Goal: Complete application form: Complete application form

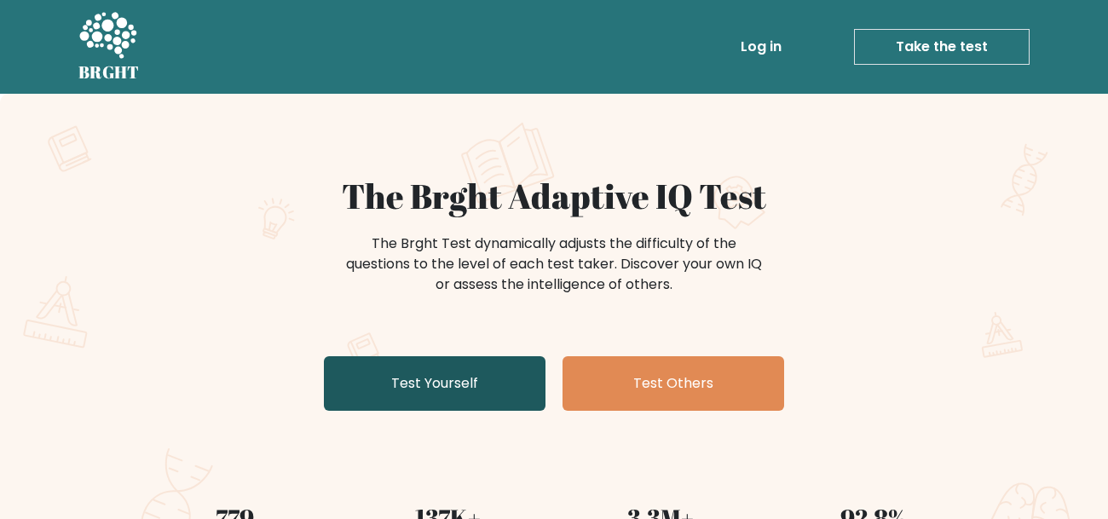
click at [487, 374] on link "Test Yourself" at bounding box center [435, 383] width 222 height 55
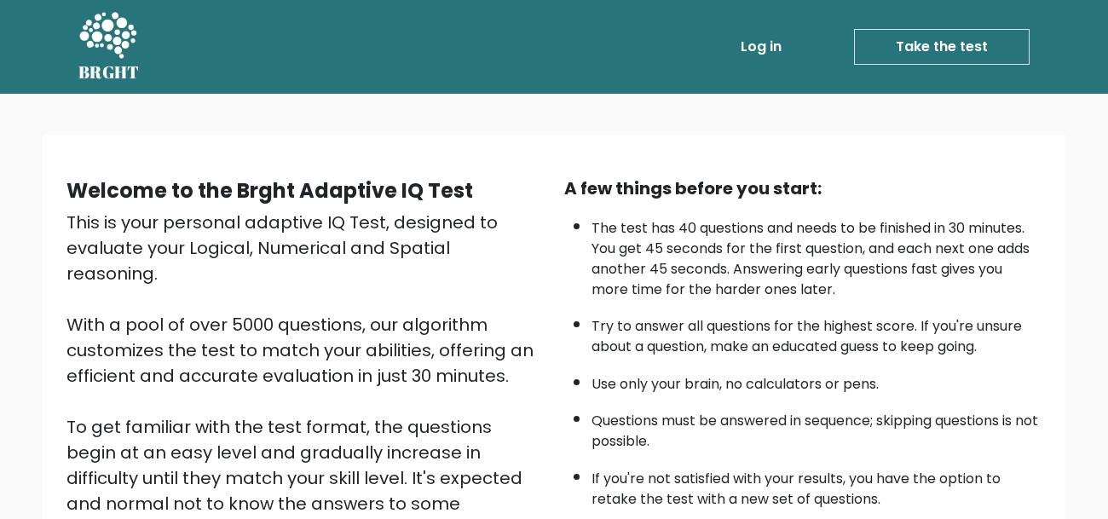
scroll to position [261, 0]
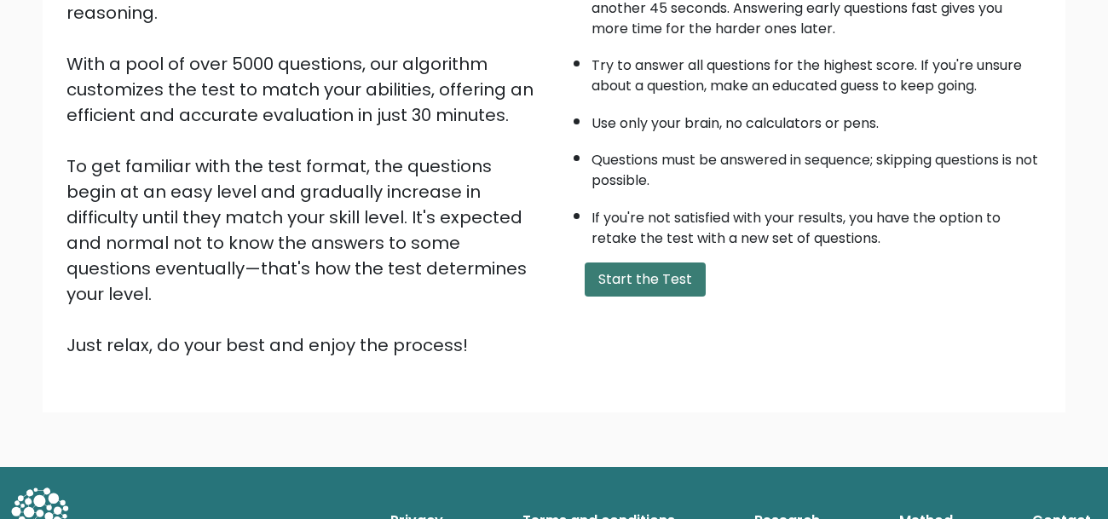
click at [646, 284] on button "Start the Test" at bounding box center [645, 280] width 121 height 34
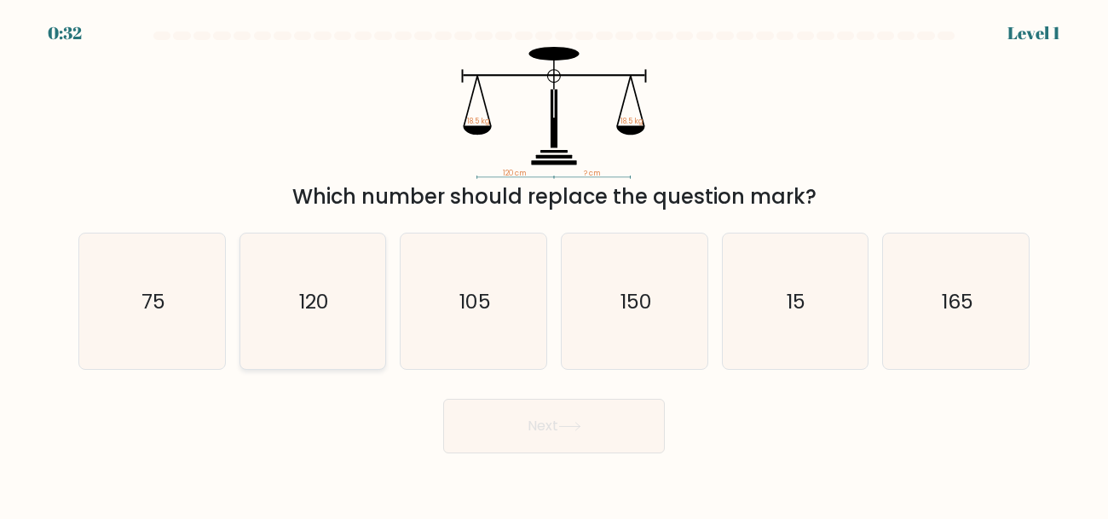
click at [355, 286] on icon "120" at bounding box center [313, 302] width 136 height 136
click at [554, 264] on input "b. 120" at bounding box center [554, 262] width 1 height 4
radio input "true"
click at [488, 430] on button "Next" at bounding box center [554, 426] width 222 height 55
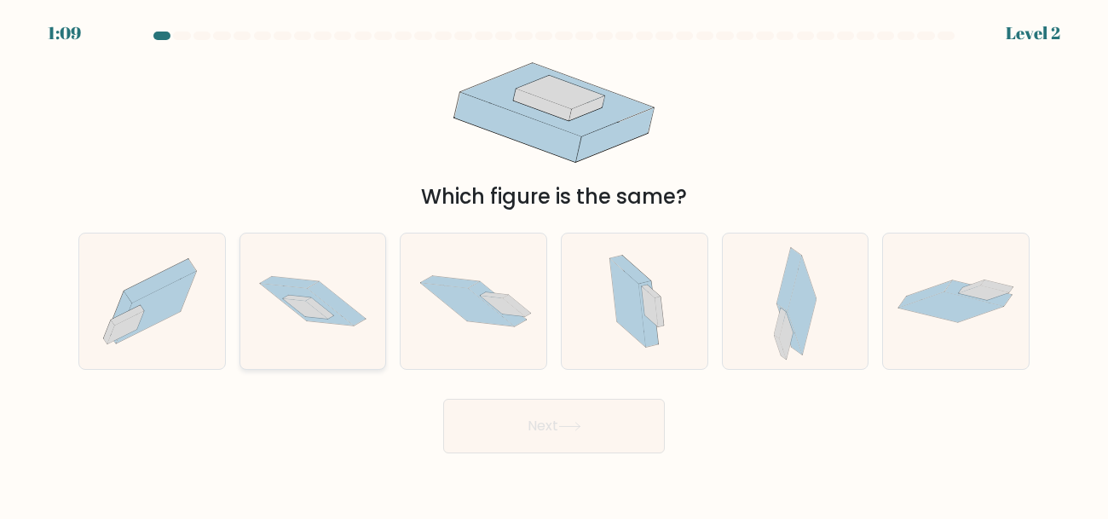
click at [326, 343] on icon at bounding box center [313, 301] width 146 height 96
click at [554, 264] on input "b." at bounding box center [554, 262] width 1 height 4
radio input "true"
click at [509, 416] on button "Next" at bounding box center [554, 426] width 222 height 55
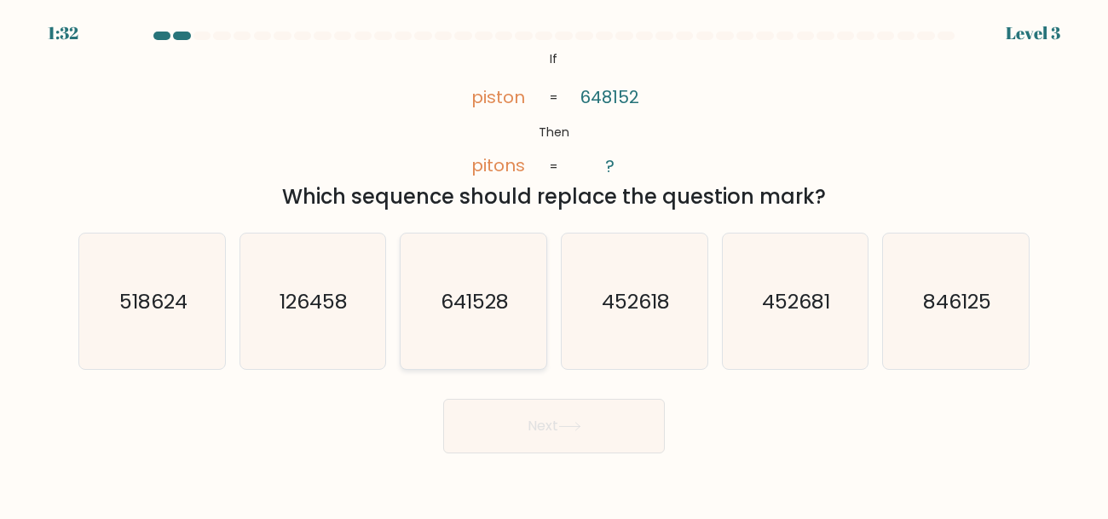
click at [476, 301] on text "641528" at bounding box center [475, 301] width 68 height 28
click at [554, 264] on input "c. 641528" at bounding box center [554, 262] width 1 height 4
radio input "true"
click at [551, 435] on button "Next" at bounding box center [554, 426] width 222 height 55
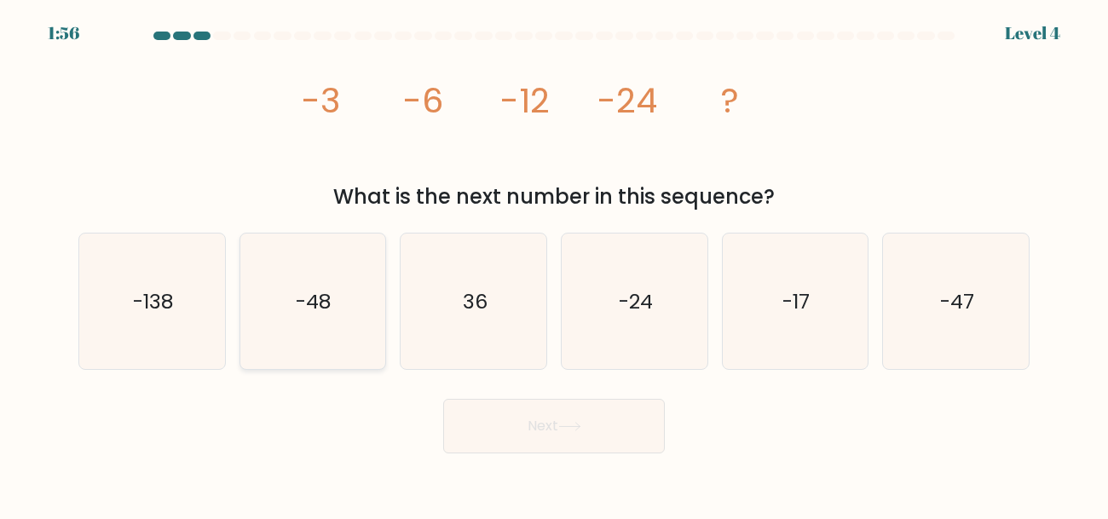
click at [281, 309] on icon "-48" at bounding box center [313, 302] width 136 height 136
click at [554, 264] on input "b. -48" at bounding box center [554, 262] width 1 height 4
radio input "true"
click at [470, 413] on button "Next" at bounding box center [554, 426] width 222 height 55
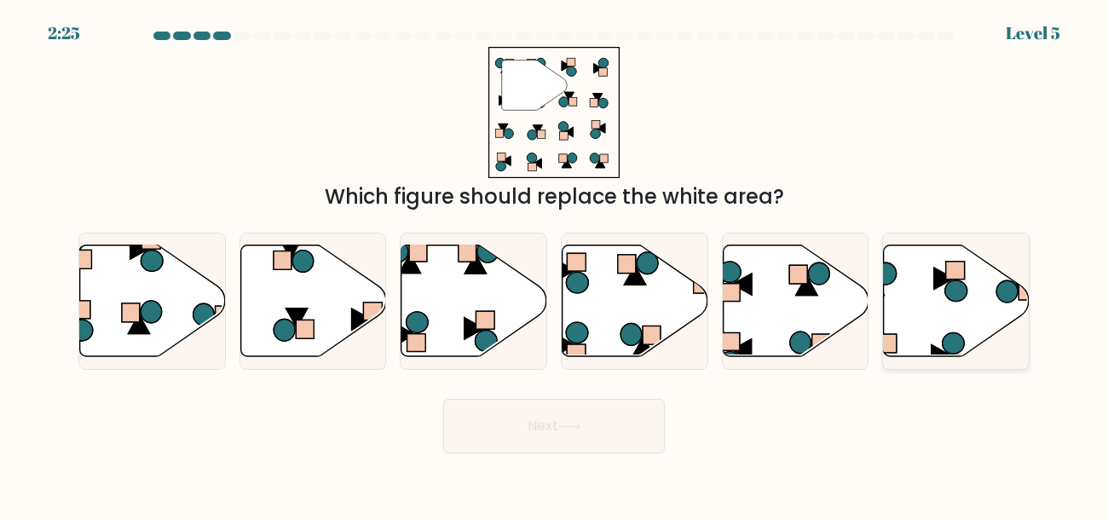
click at [947, 286] on icon at bounding box center [956, 290] width 22 height 21
click at [555, 264] on input "f." at bounding box center [554, 262] width 1 height 4
radio input "true"
click at [609, 413] on button "Next" at bounding box center [554, 426] width 222 height 55
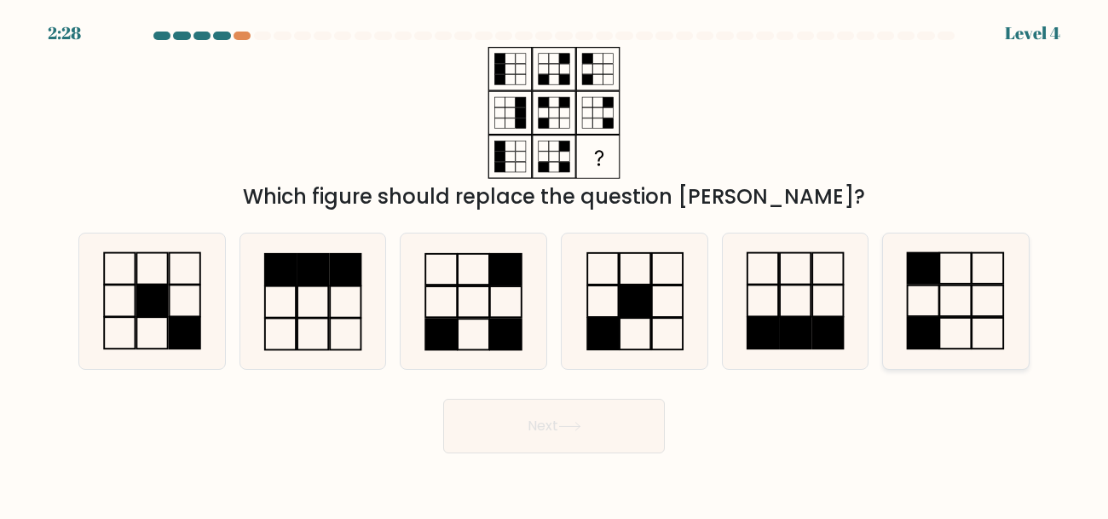
click at [947, 308] on icon at bounding box center [956, 302] width 136 height 136
click at [555, 264] on input "f." at bounding box center [554, 262] width 1 height 4
radio input "true"
click at [642, 418] on button "Next" at bounding box center [554, 426] width 222 height 55
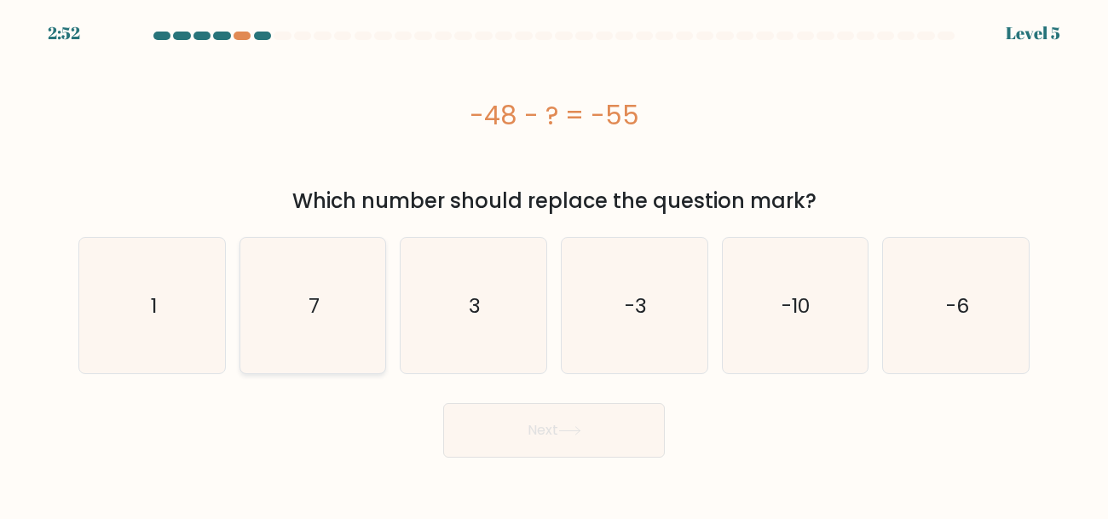
click at [276, 321] on icon "7" at bounding box center [313, 306] width 136 height 136
click at [554, 264] on input "b. 7" at bounding box center [554, 262] width 1 height 4
radio input "true"
click at [507, 436] on button "Next" at bounding box center [554, 430] width 222 height 55
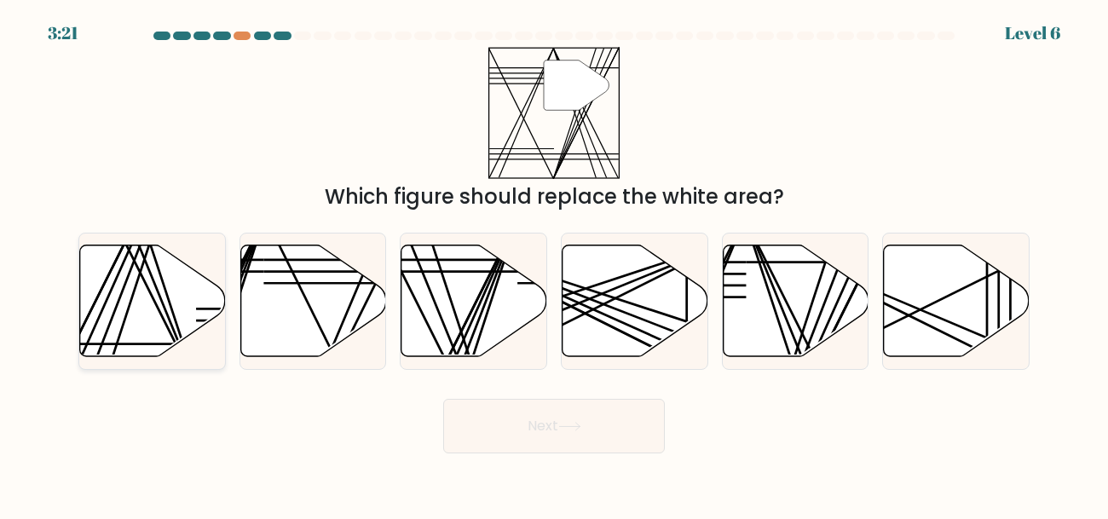
click at [141, 298] on icon at bounding box center [153, 301] width 146 height 112
click at [554, 264] on input "a." at bounding box center [554, 262] width 1 height 4
radio input "true"
click at [499, 440] on button "Next" at bounding box center [554, 426] width 222 height 55
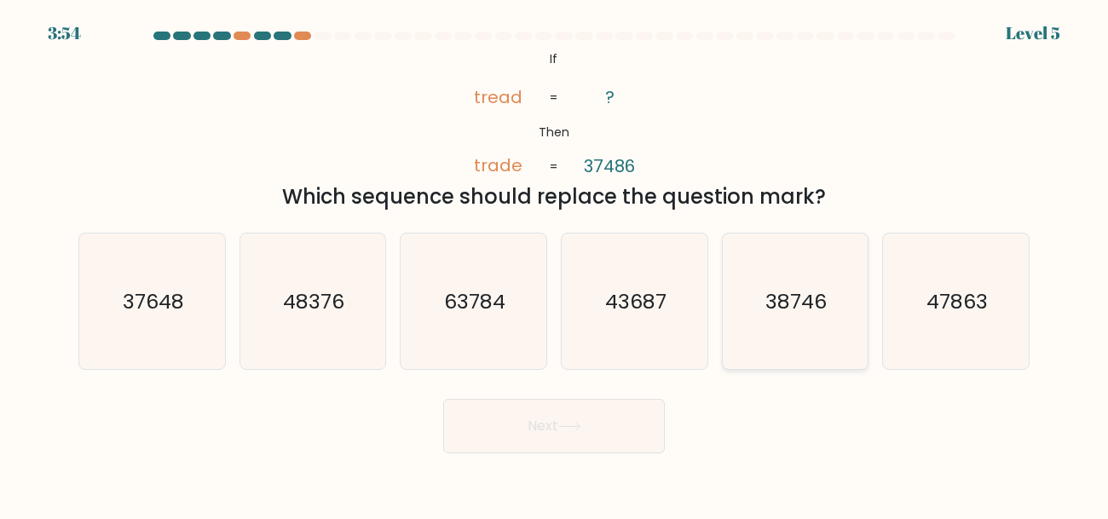
click at [767, 303] on text "38746" at bounding box center [796, 301] width 61 height 28
click at [555, 264] on input "e. 38746" at bounding box center [554, 262] width 1 height 4
radio input "true"
click at [341, 303] on text "48376" at bounding box center [314, 301] width 61 height 28
click at [554, 264] on input "b. 48376" at bounding box center [554, 262] width 1 height 4
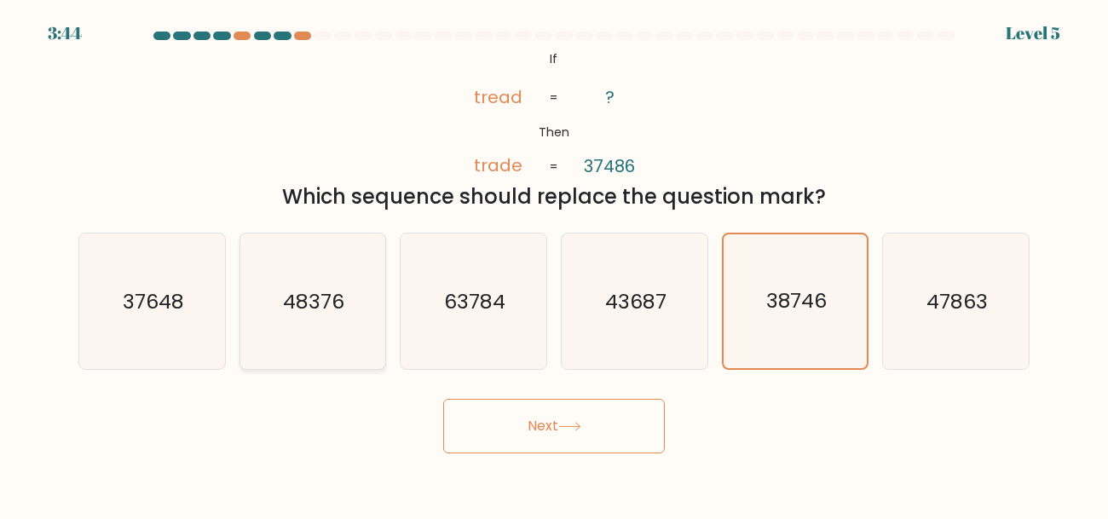
radio input "true"
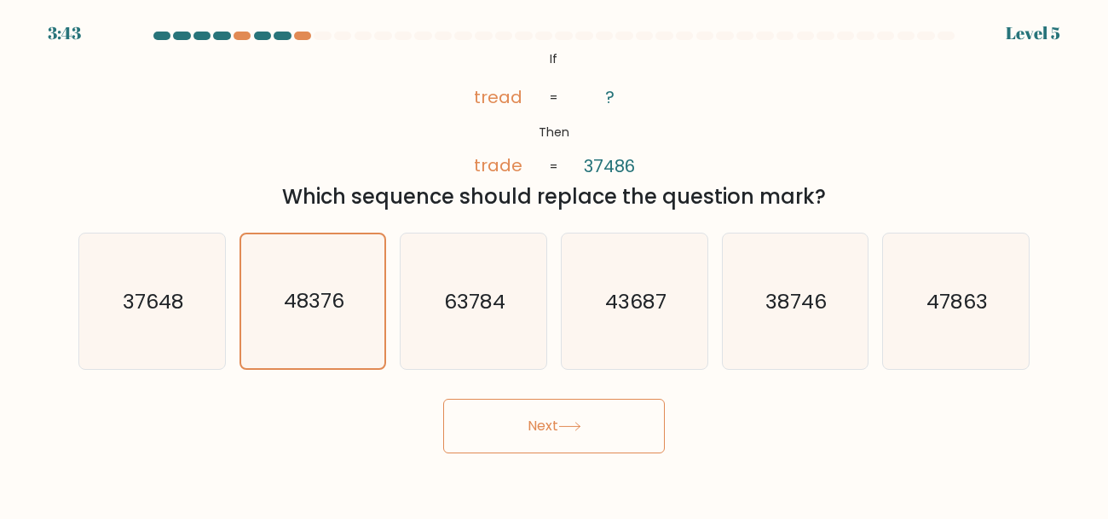
click at [501, 411] on button "Next" at bounding box center [554, 426] width 222 height 55
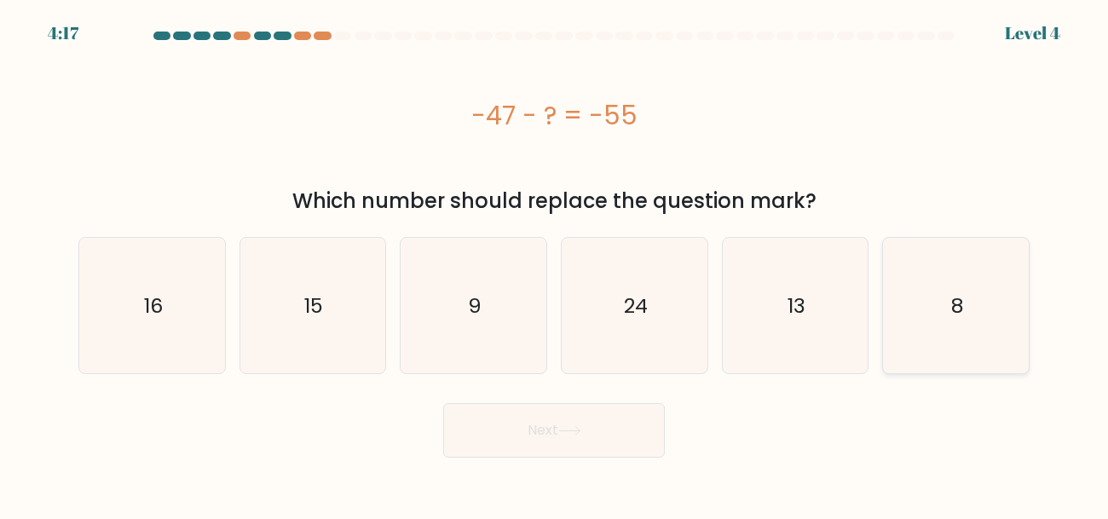
click at [982, 315] on icon "8" at bounding box center [956, 306] width 136 height 136
click at [555, 264] on input "f. 8" at bounding box center [554, 262] width 1 height 4
radio input "true"
click at [534, 444] on button "Next" at bounding box center [554, 430] width 222 height 55
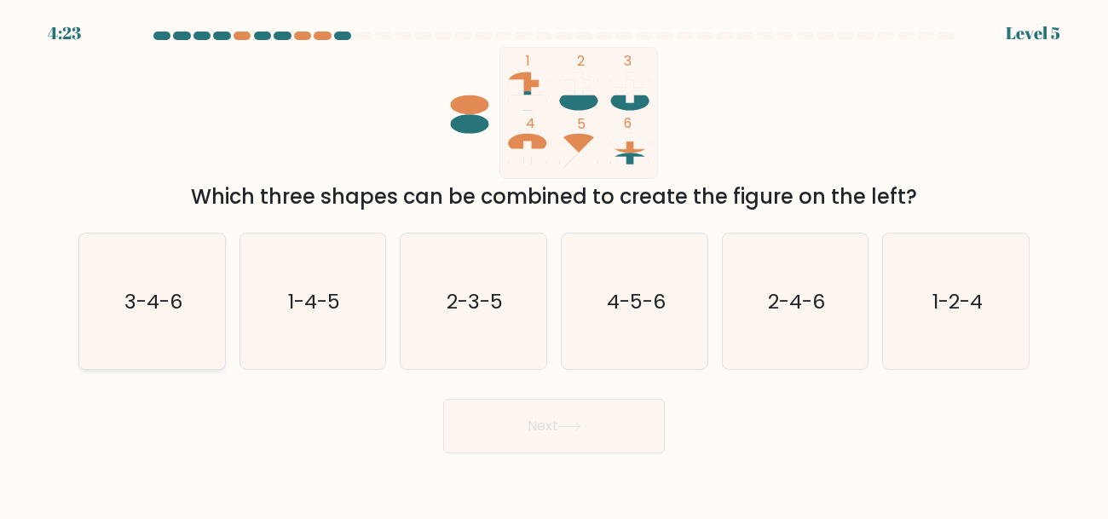
click at [174, 289] on text "3-4-6" at bounding box center [153, 301] width 58 height 28
click at [554, 264] on input "a. 3-4-6" at bounding box center [554, 262] width 1 height 4
radio input "true"
click at [475, 433] on button "Next" at bounding box center [554, 426] width 222 height 55
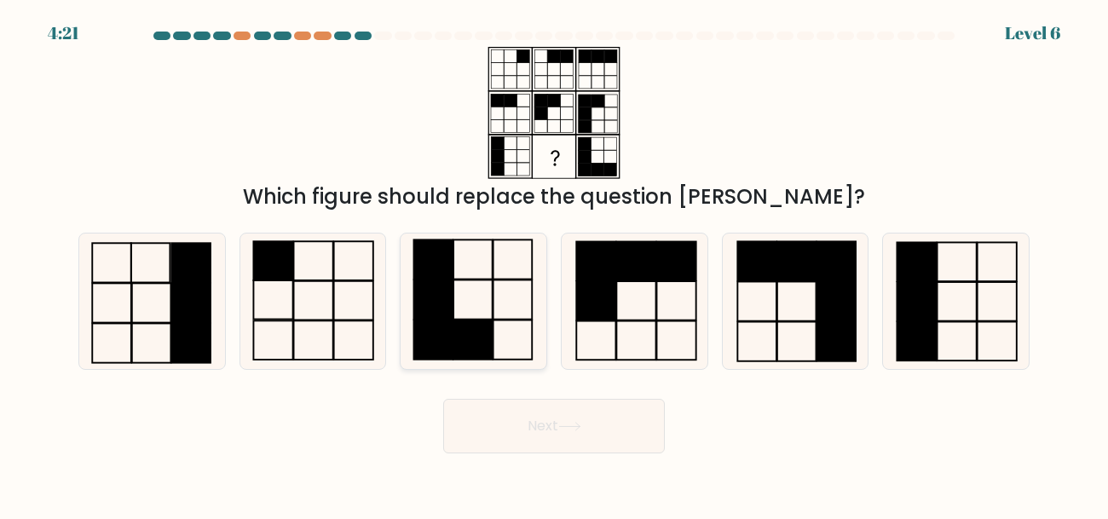
click at [470, 293] on icon at bounding box center [474, 302] width 136 height 136
click at [554, 264] on input "c." at bounding box center [554, 262] width 1 height 4
radio input "true"
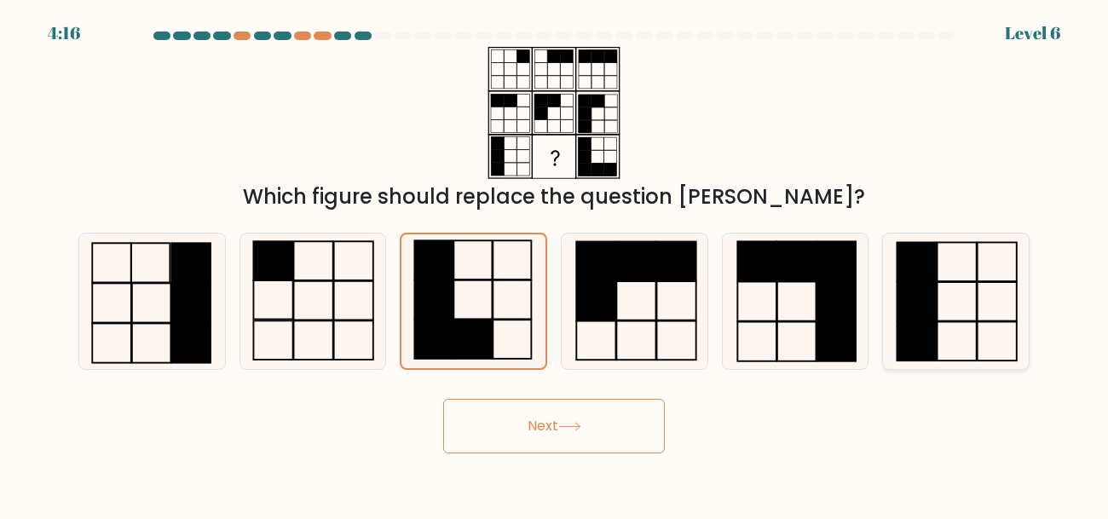
click at [1015, 297] on icon at bounding box center [956, 302] width 136 height 136
click at [555, 264] on input "f." at bounding box center [554, 262] width 1 height 4
radio input "true"
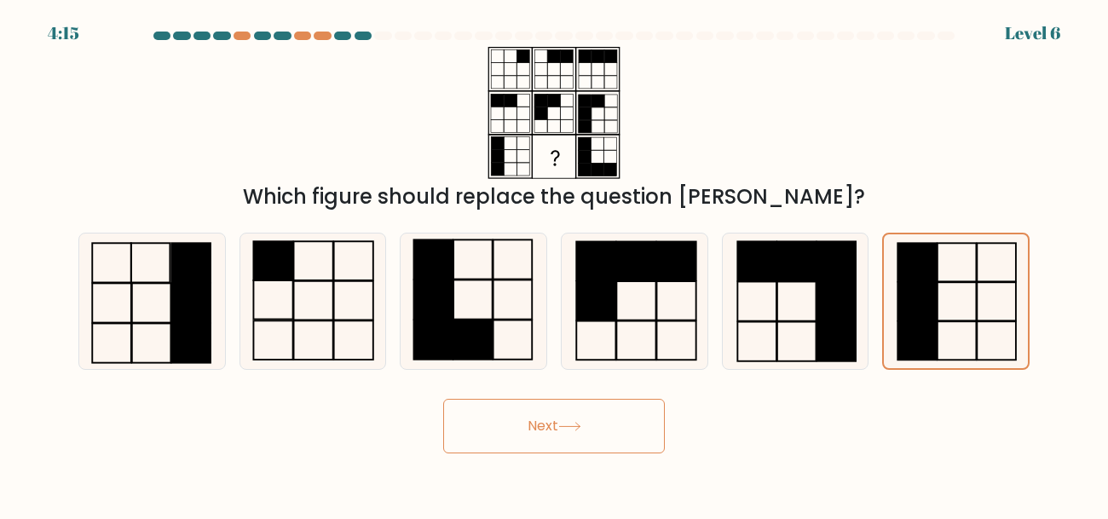
click at [642, 409] on button "Next" at bounding box center [554, 426] width 222 height 55
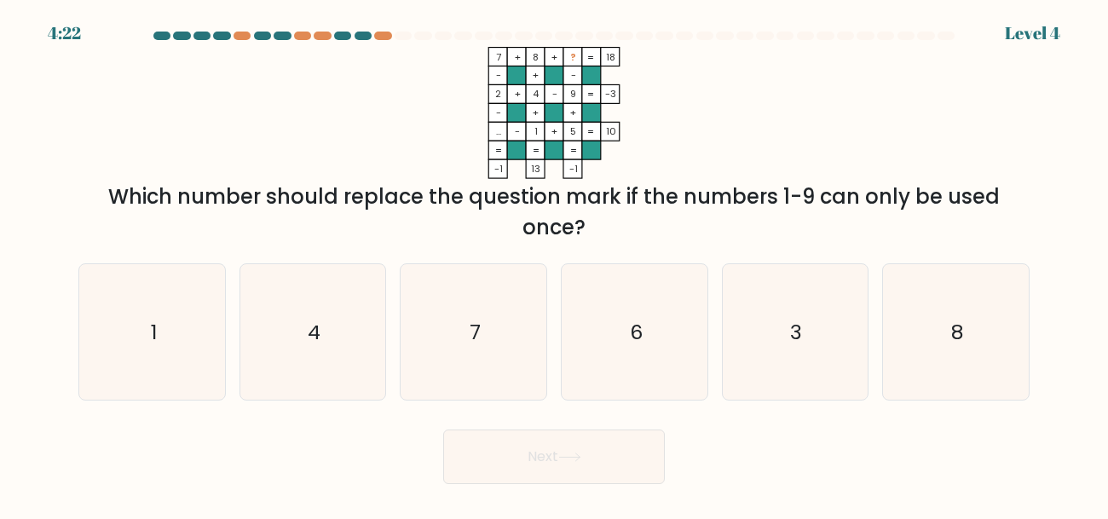
click at [569, 50] on rect at bounding box center [572, 57] width 19 height 19
click at [787, 360] on icon "3" at bounding box center [795, 332] width 136 height 136
click at [555, 264] on input "e. 3" at bounding box center [554, 262] width 1 height 4
radio input "true"
click at [597, 454] on button "Next" at bounding box center [554, 457] width 222 height 55
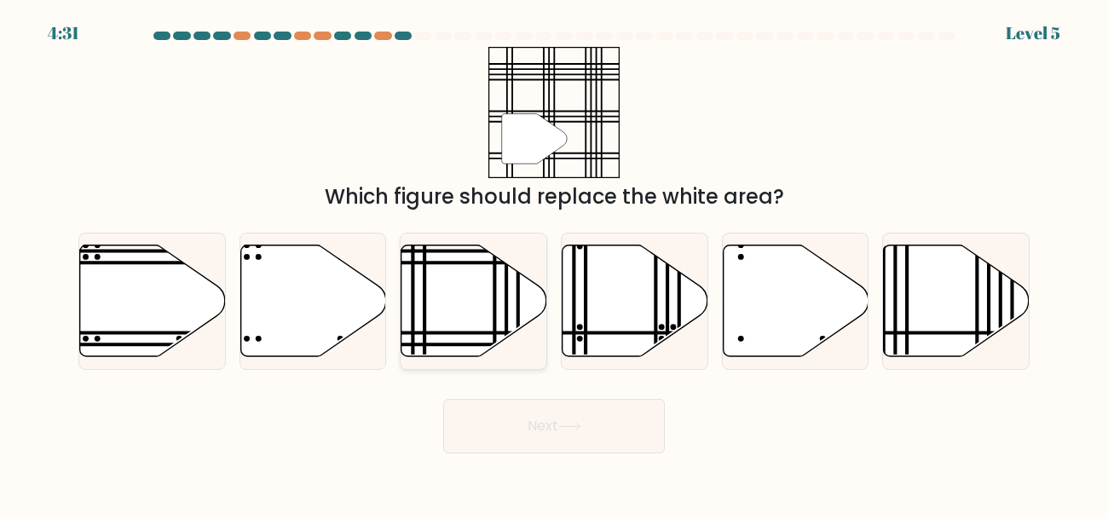
click at [500, 284] on icon at bounding box center [474, 301] width 146 height 112
click at [554, 264] on input "c." at bounding box center [554, 262] width 1 height 4
radio input "true"
click at [547, 424] on button "Next" at bounding box center [554, 426] width 222 height 55
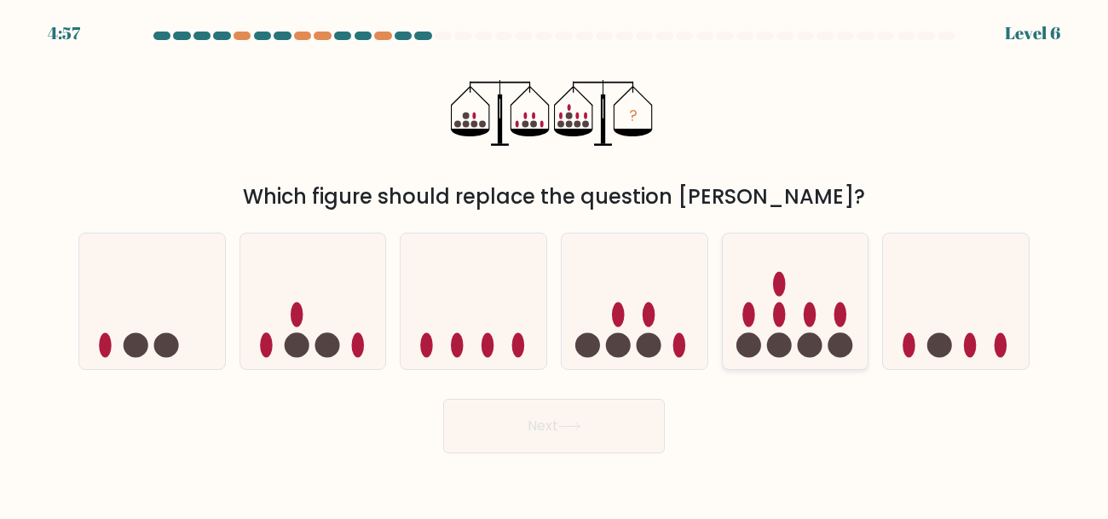
click at [782, 315] on ellipse at bounding box center [779, 315] width 13 height 25
click at [555, 264] on input "e." at bounding box center [554, 262] width 1 height 4
radio input "true"
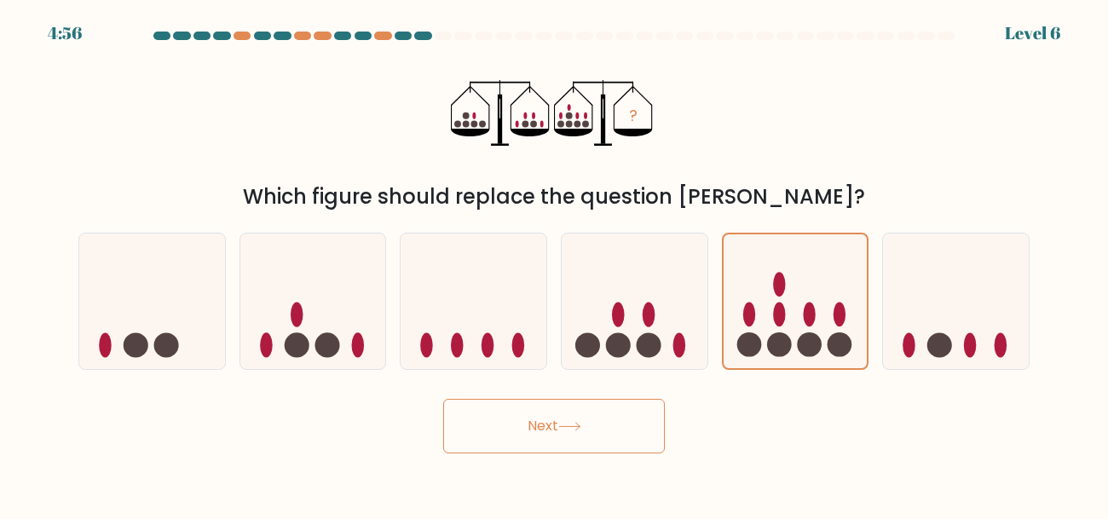
click at [596, 433] on button "Next" at bounding box center [554, 426] width 222 height 55
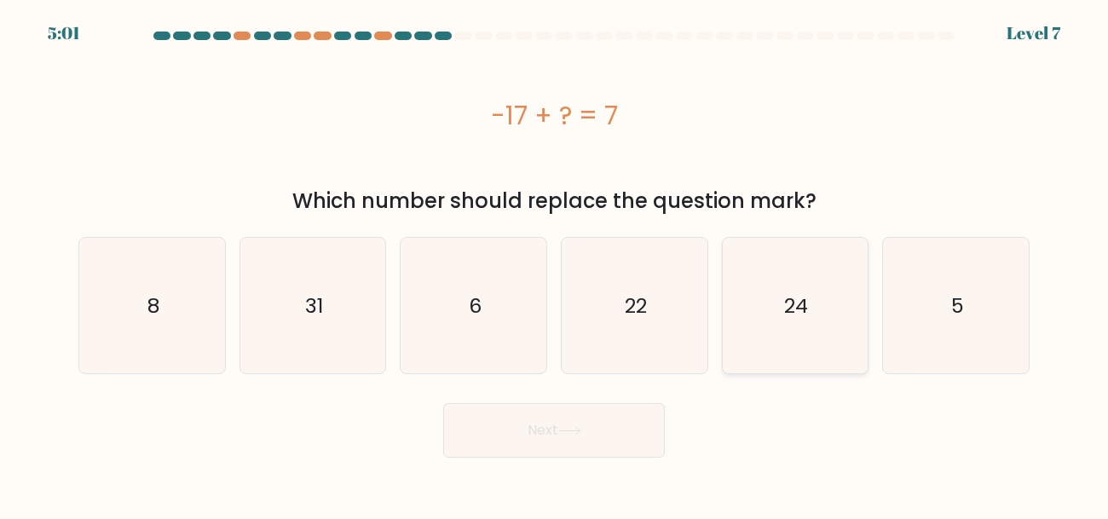
click at [778, 276] on icon "24" at bounding box center [795, 306] width 136 height 136
click at [555, 264] on input "e. 24" at bounding box center [554, 262] width 1 height 4
radio input "true"
click at [616, 446] on button "Next" at bounding box center [554, 430] width 222 height 55
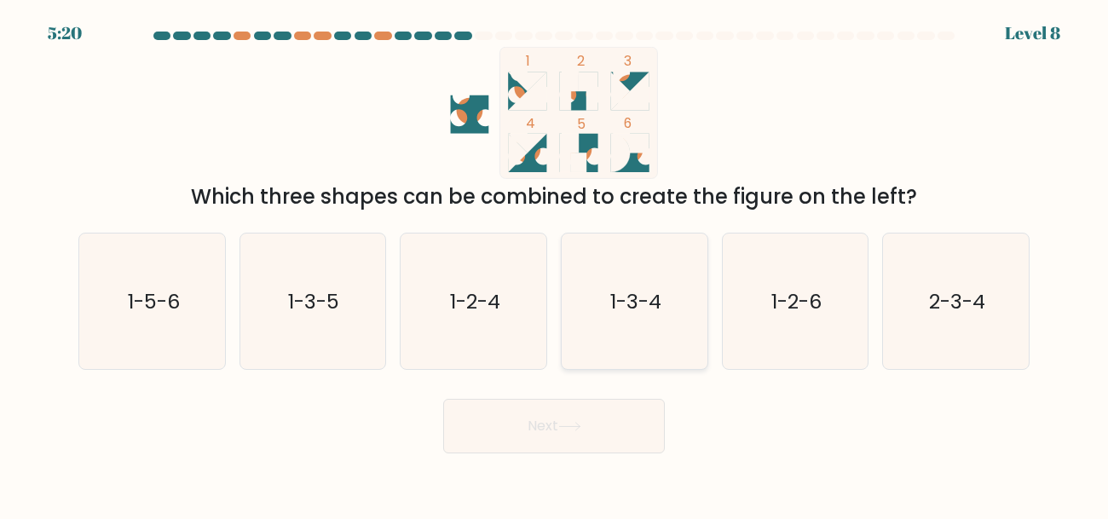
click at [598, 316] on icon "1-3-4" at bounding box center [635, 302] width 136 height 136
click at [555, 264] on input "d. 1-3-4" at bounding box center [554, 262] width 1 height 4
radio input "true"
click at [584, 420] on button "Next" at bounding box center [554, 426] width 222 height 55
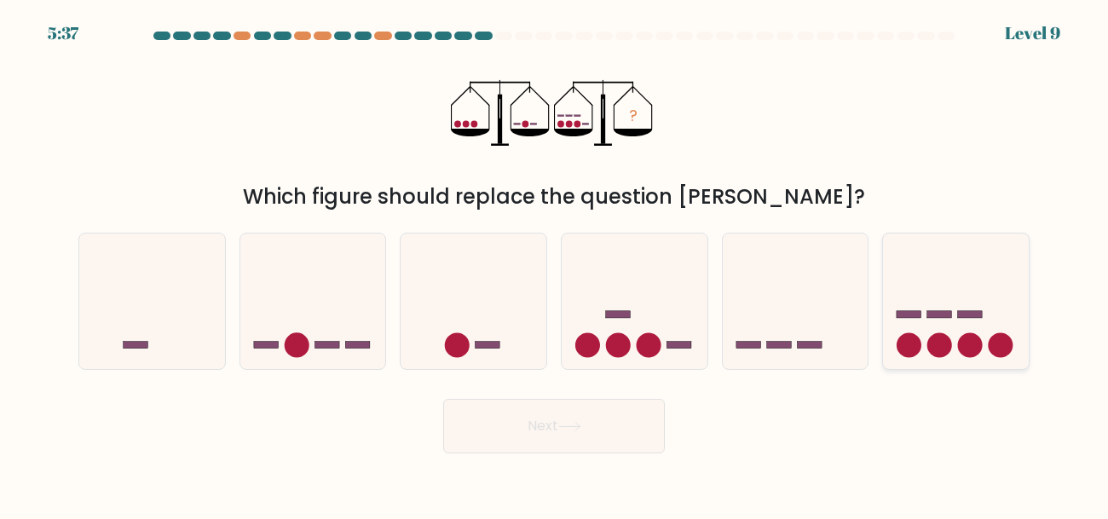
click at [923, 282] on icon at bounding box center [956, 301] width 146 height 120
click at [555, 264] on input "f." at bounding box center [554, 262] width 1 height 4
radio input "true"
click at [603, 419] on button "Next" at bounding box center [554, 426] width 222 height 55
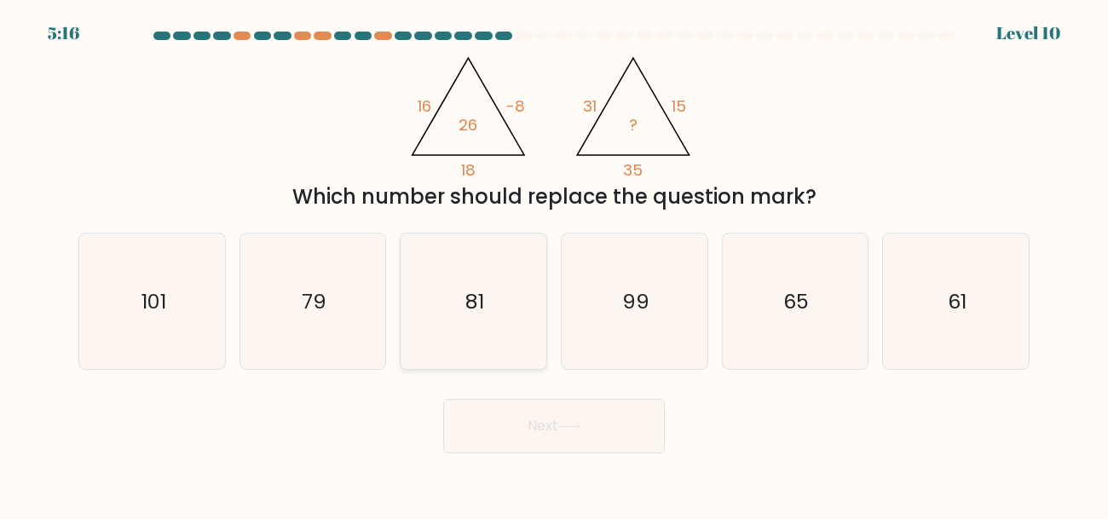
click at [511, 273] on icon "81" at bounding box center [474, 302] width 136 height 136
click at [554, 264] on input "c. 81" at bounding box center [554, 262] width 1 height 4
radio input "true"
click at [573, 442] on button "Next" at bounding box center [554, 426] width 222 height 55
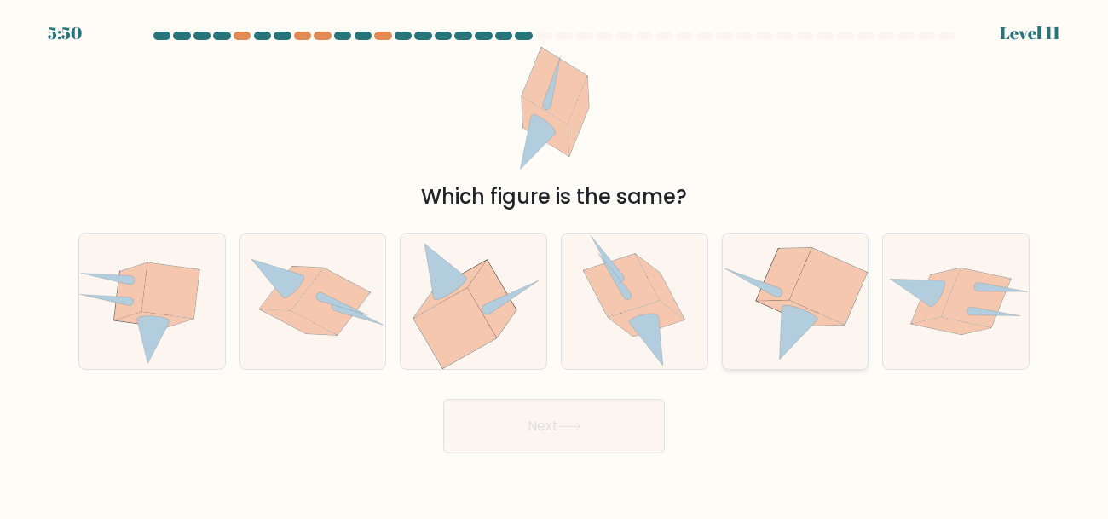
click at [806, 329] on icon at bounding box center [798, 333] width 38 height 53
click at [555, 264] on input "e." at bounding box center [554, 262] width 1 height 4
radio input "true"
click at [633, 420] on button "Next" at bounding box center [554, 426] width 222 height 55
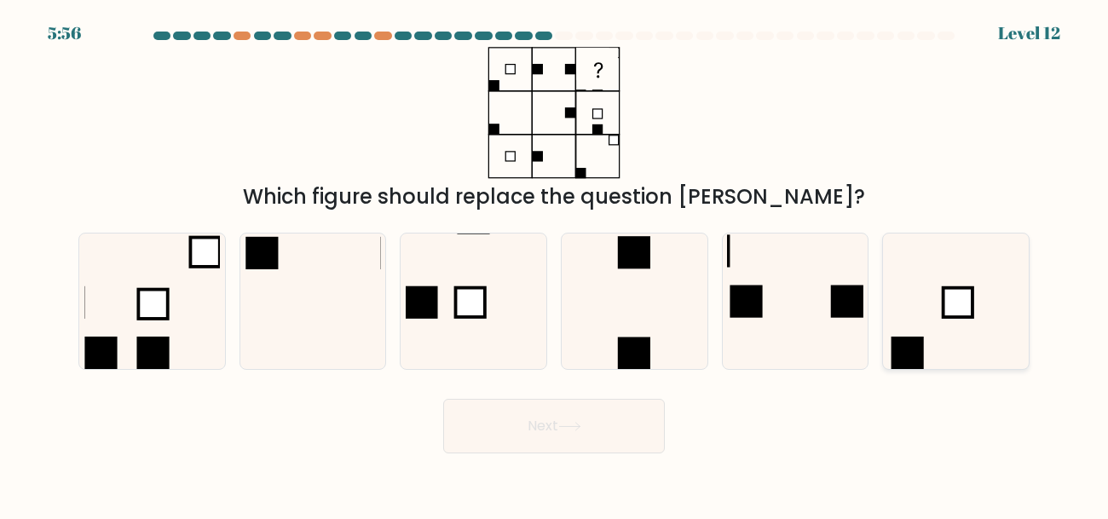
click at [936, 336] on icon at bounding box center [956, 302] width 136 height 136
click at [555, 264] on input "f." at bounding box center [554, 262] width 1 height 4
radio input "true"
click at [635, 426] on button "Next" at bounding box center [554, 426] width 222 height 55
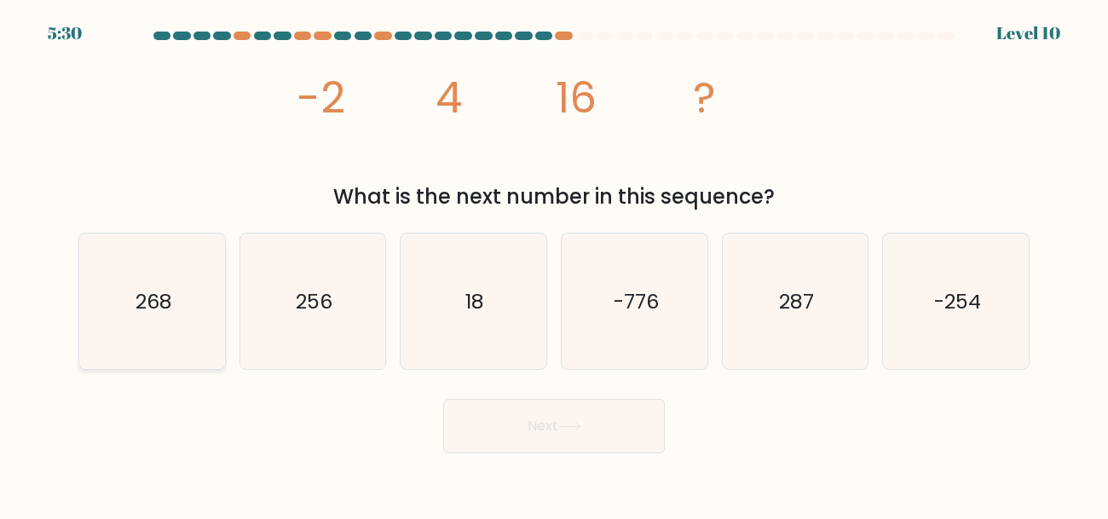
click at [206, 303] on icon "268" at bounding box center [152, 302] width 136 height 136
click at [554, 264] on input "a. 268" at bounding box center [554, 262] width 1 height 4
radio input "true"
click at [463, 426] on button "Next" at bounding box center [554, 426] width 222 height 55
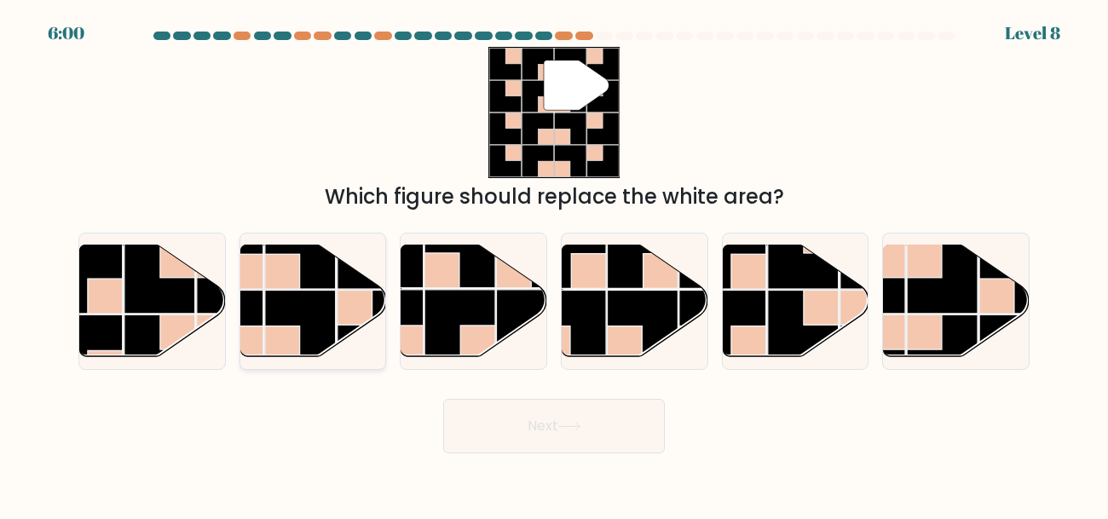
click at [343, 318] on rect at bounding box center [355, 307] width 35 height 35
click at [554, 264] on input "b." at bounding box center [554, 262] width 1 height 4
radio input "true"
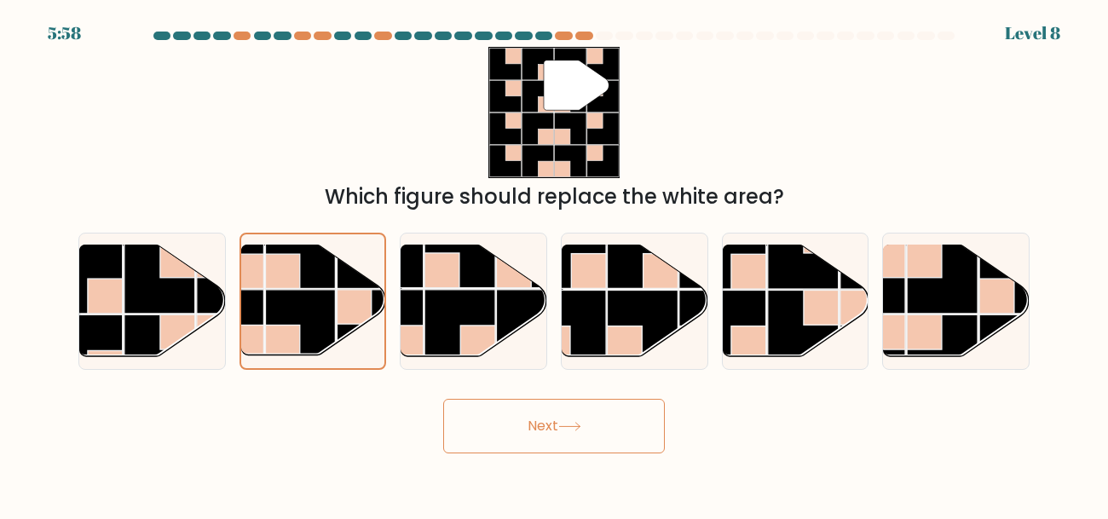
click at [613, 425] on button "Next" at bounding box center [554, 426] width 222 height 55
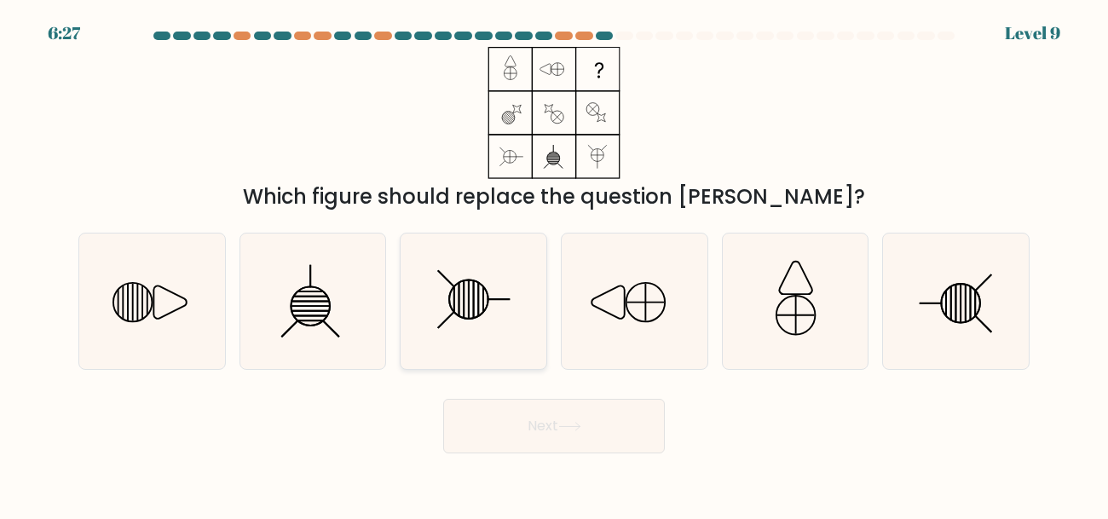
click at [466, 292] on icon at bounding box center [474, 302] width 136 height 136
click at [554, 264] on input "c." at bounding box center [554, 262] width 1 height 4
radio input "true"
click at [523, 431] on button "Next" at bounding box center [554, 426] width 222 height 55
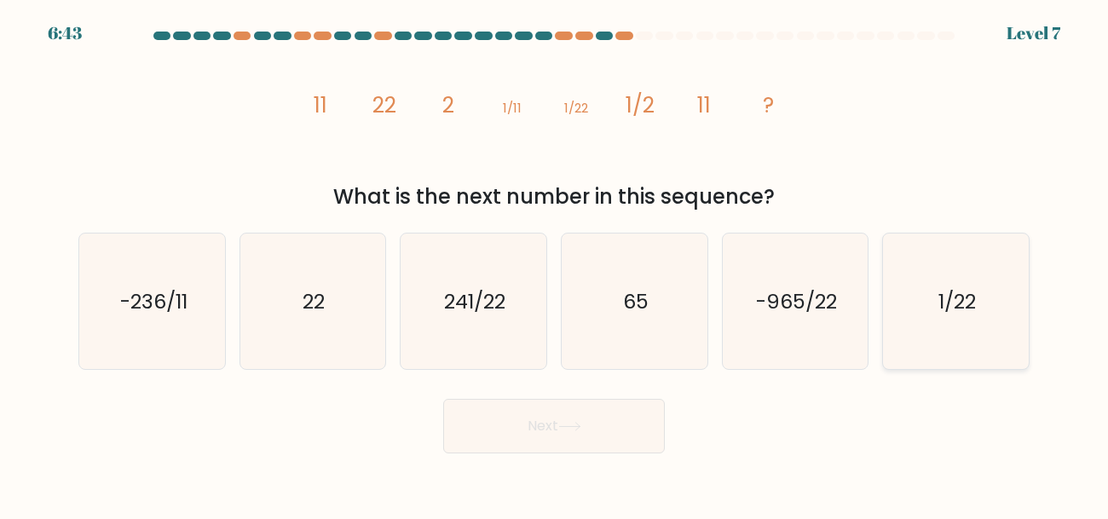
click at [903, 315] on icon "1/22" at bounding box center [956, 302] width 136 height 136
click at [555, 264] on input "f. 1/22" at bounding box center [554, 262] width 1 height 4
radio input "true"
click at [496, 434] on button "Next" at bounding box center [554, 426] width 222 height 55
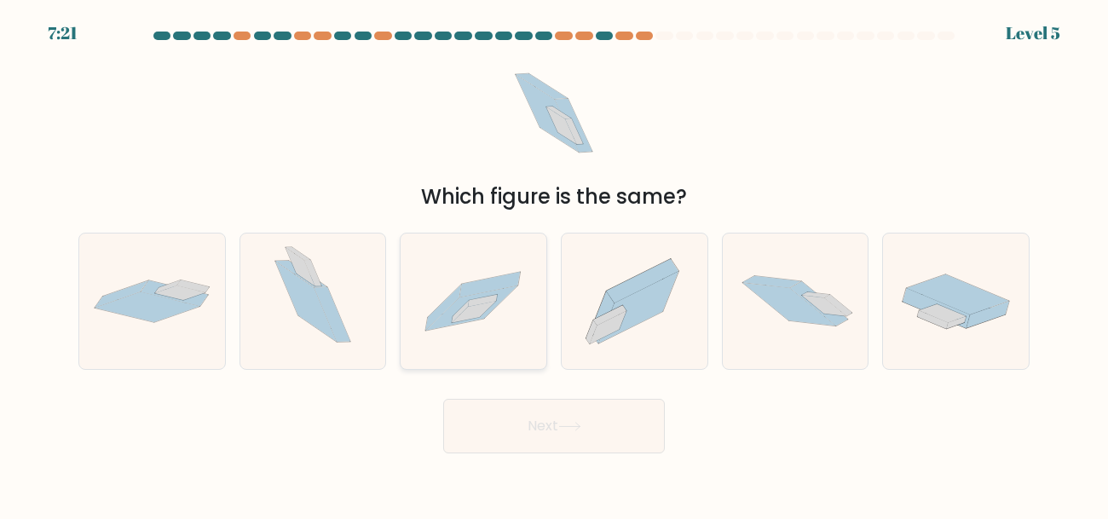
click at [501, 296] on icon at bounding box center [472, 308] width 92 height 45
click at [554, 264] on input "c." at bounding box center [554, 262] width 1 height 4
radio input "true"
click at [553, 433] on button "Next" at bounding box center [554, 426] width 222 height 55
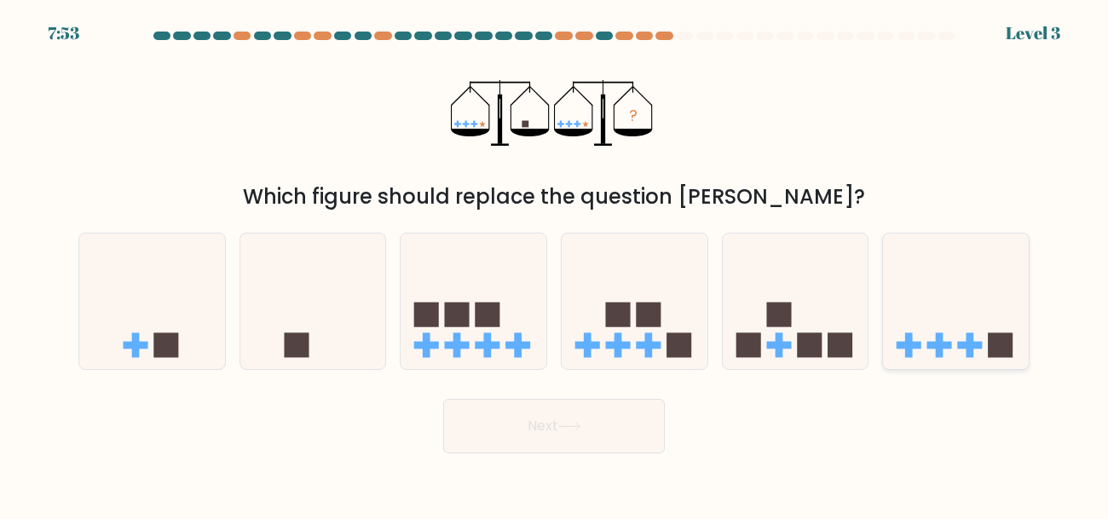
click at [939, 325] on icon at bounding box center [956, 301] width 146 height 120
click at [555, 264] on input "f." at bounding box center [554, 262] width 1 height 4
radio input "true"
click at [618, 421] on button "Next" at bounding box center [554, 426] width 222 height 55
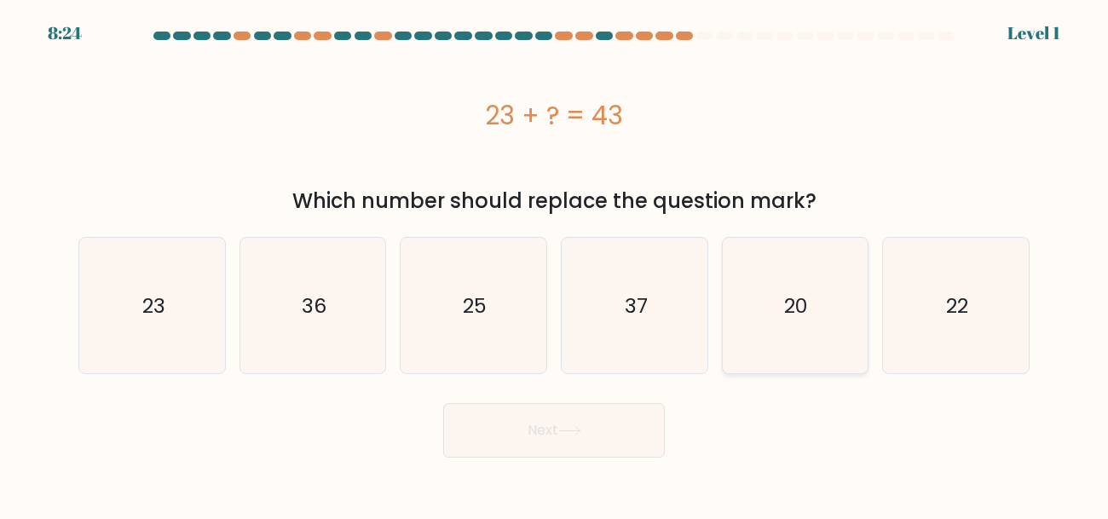
click at [835, 320] on icon "20" at bounding box center [795, 306] width 136 height 136
click at [555, 264] on input "e. 20" at bounding box center [554, 262] width 1 height 4
radio input "true"
click at [590, 430] on button "Next" at bounding box center [554, 430] width 222 height 55
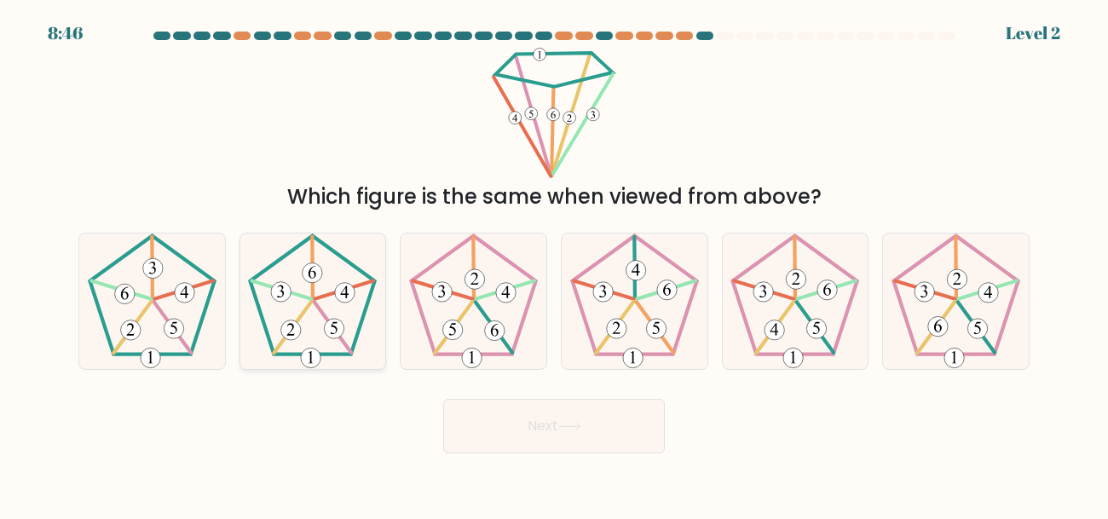
click at [321, 292] on icon at bounding box center [313, 302] width 136 height 136
click at [554, 264] on input "b." at bounding box center [554, 262] width 1 height 4
radio input "true"
click at [497, 414] on button "Next" at bounding box center [554, 426] width 222 height 55
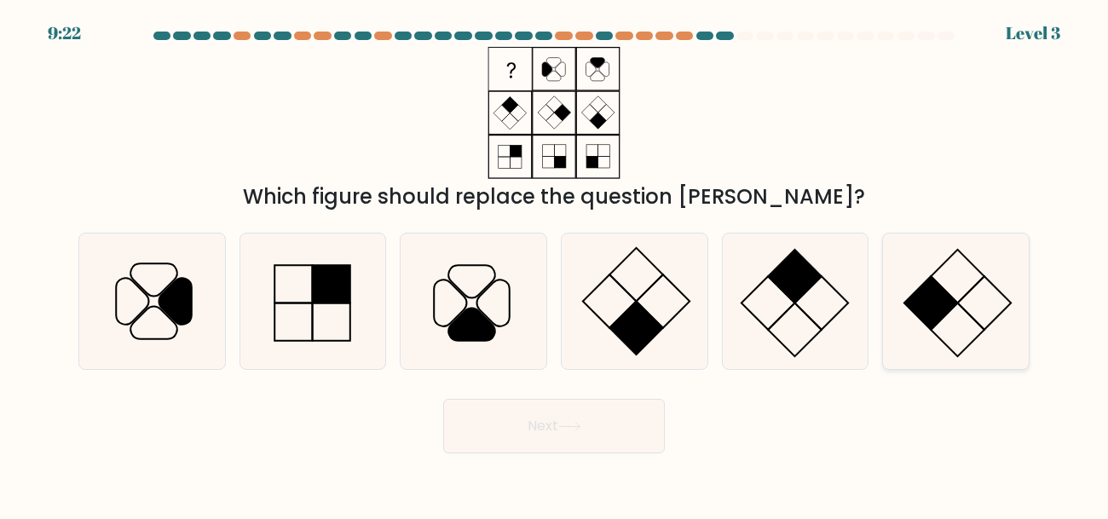
click at [980, 348] on icon at bounding box center [956, 302] width 136 height 136
click at [555, 264] on input "f." at bounding box center [554, 262] width 1 height 4
radio input "true"
click at [555, 441] on button "Next" at bounding box center [554, 426] width 222 height 55
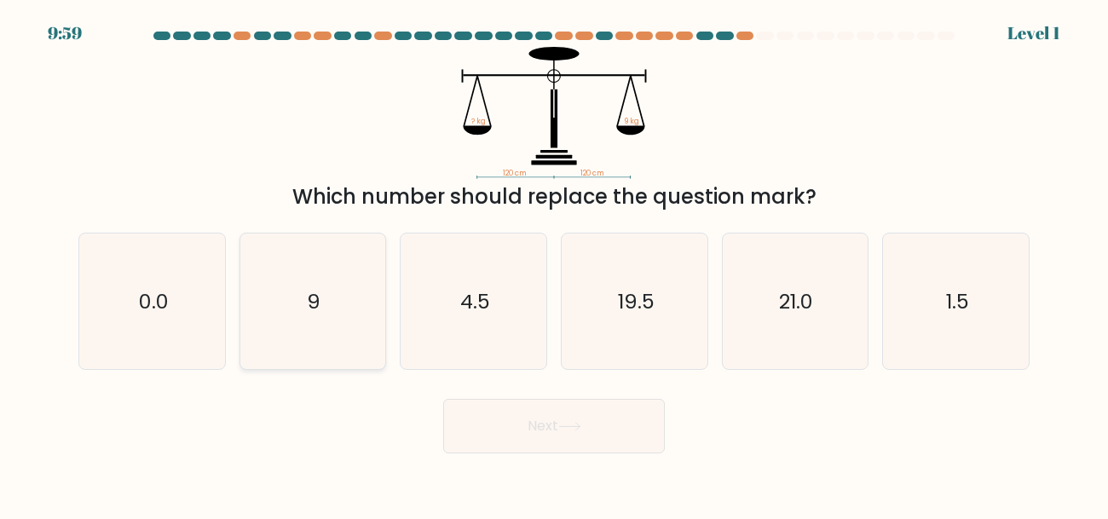
click at [333, 271] on icon "9" at bounding box center [313, 302] width 136 height 136
click at [554, 264] on input "b. 9" at bounding box center [554, 262] width 1 height 4
radio input "true"
click at [509, 436] on button "Next" at bounding box center [554, 426] width 222 height 55
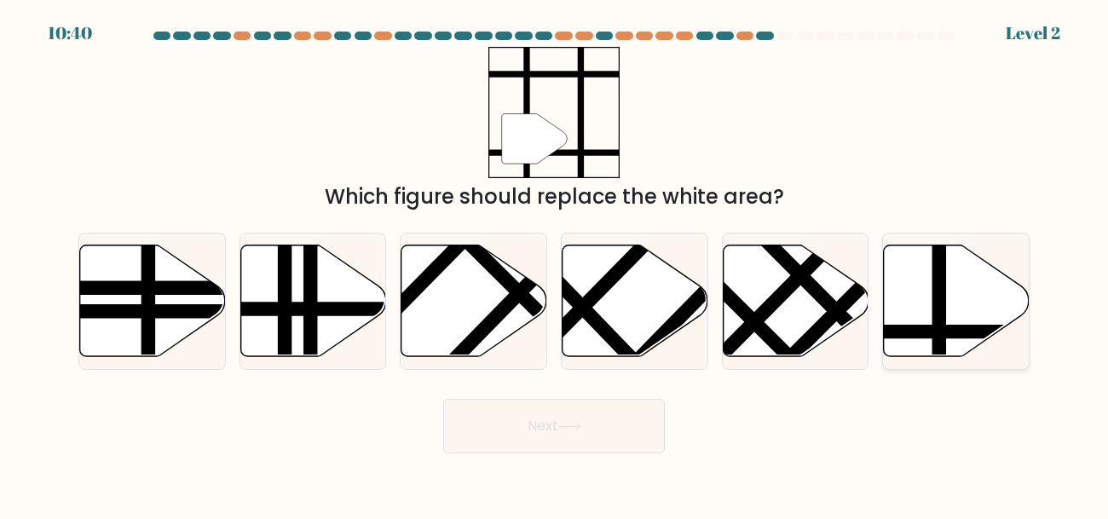
click at [929, 318] on icon at bounding box center [957, 301] width 146 height 112
click at [555, 264] on input "f." at bounding box center [554, 262] width 1 height 4
radio input "true"
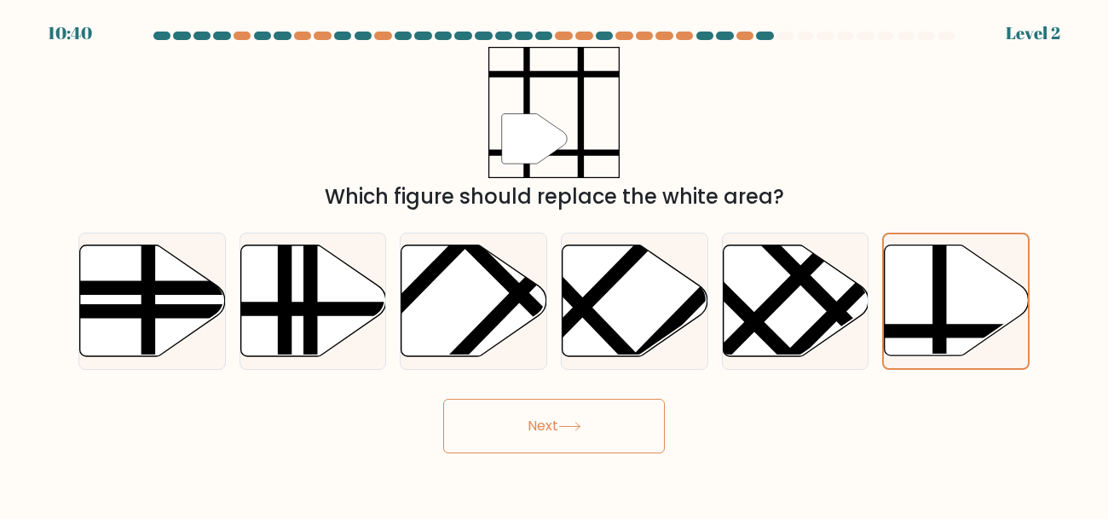
click at [632, 413] on button "Next" at bounding box center [554, 426] width 222 height 55
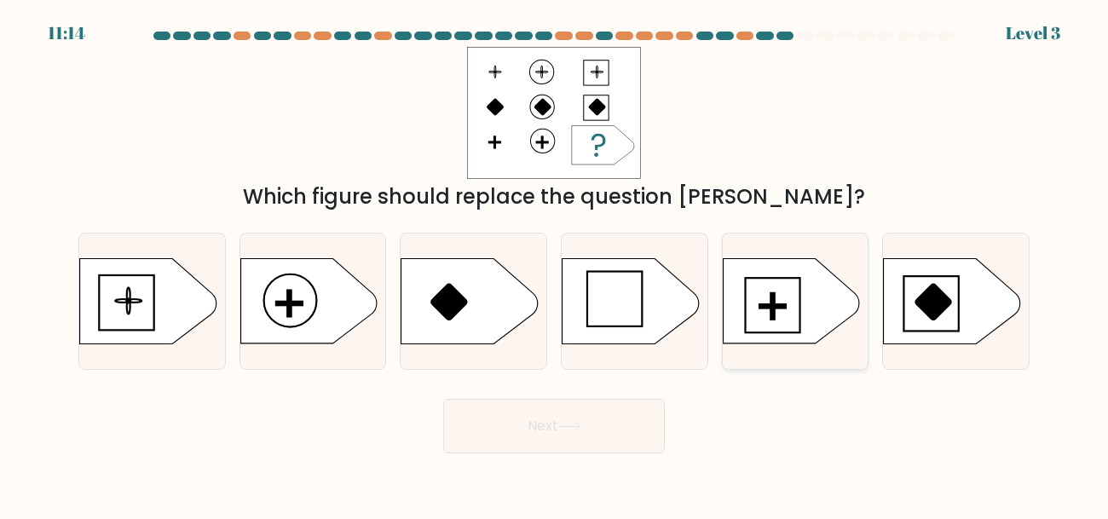
click at [803, 315] on icon at bounding box center [791, 301] width 136 height 85
click at [555, 264] on input "e." at bounding box center [554, 262] width 1 height 4
radio input "true"
click at [630, 440] on button "Next" at bounding box center [554, 426] width 222 height 55
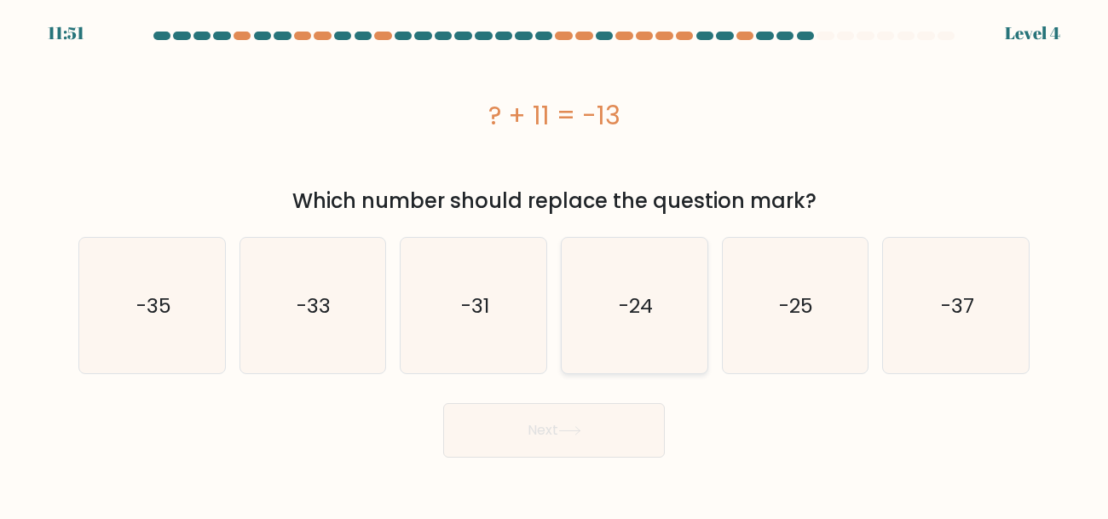
click at [608, 321] on icon "-24" at bounding box center [635, 306] width 136 height 136
click at [555, 264] on input "d. -24" at bounding box center [554, 262] width 1 height 4
radio input "true"
click at [593, 427] on button "Next" at bounding box center [554, 430] width 222 height 55
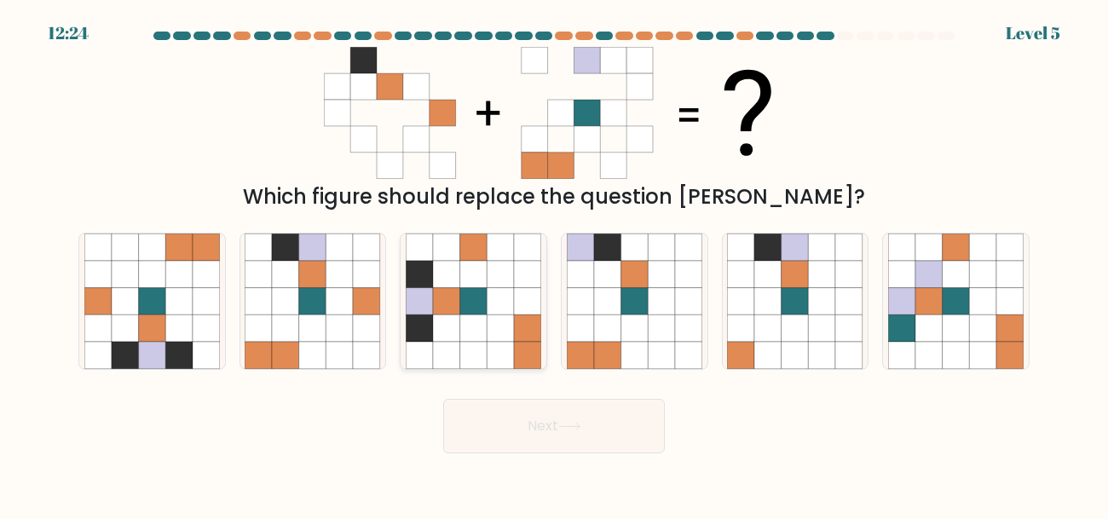
click at [459, 281] on icon at bounding box center [446, 274] width 27 height 27
click at [554, 264] on input "c." at bounding box center [554, 262] width 1 height 4
radio input "true"
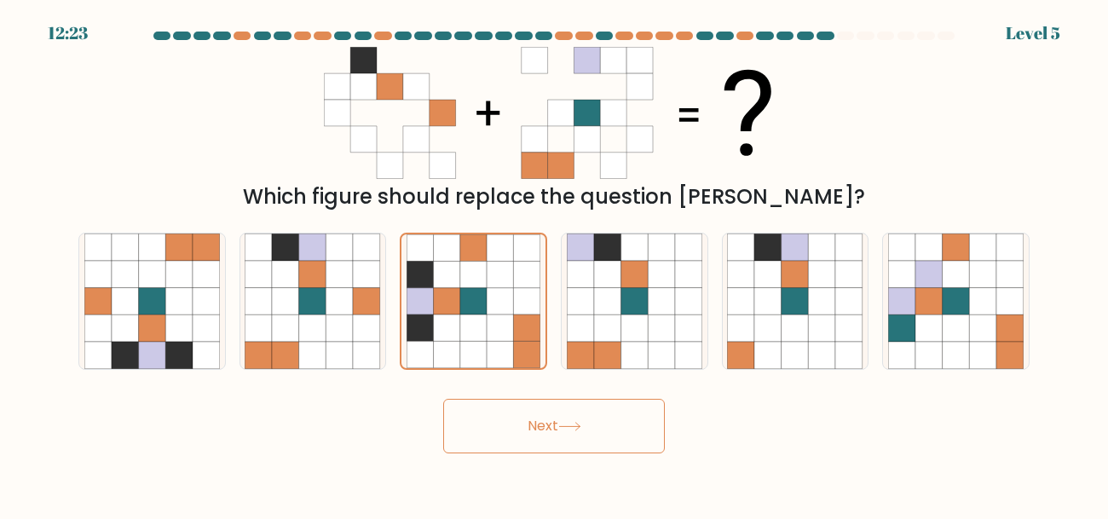
click at [557, 413] on button "Next" at bounding box center [554, 426] width 222 height 55
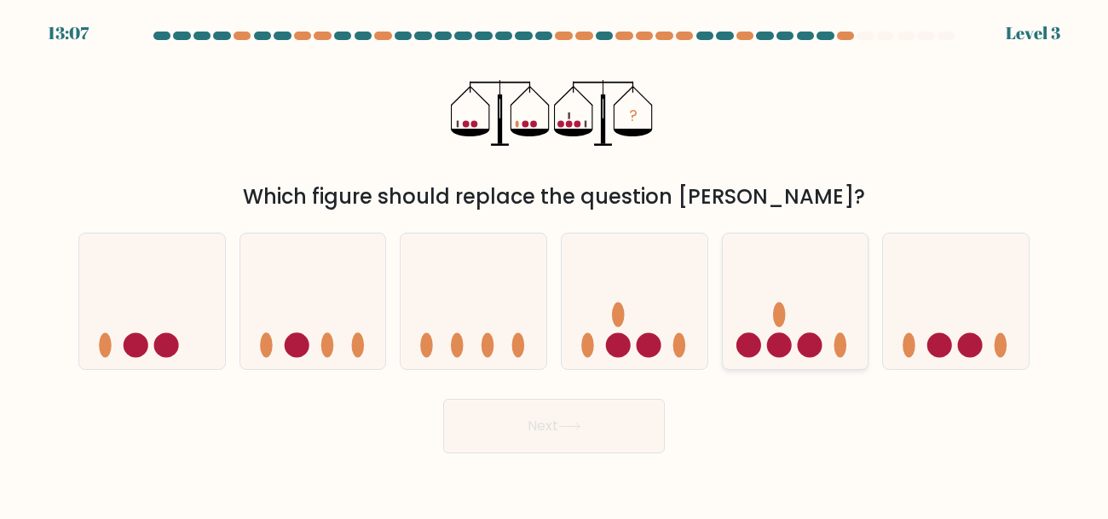
click at [742, 330] on icon at bounding box center [796, 301] width 146 height 120
click at [555, 264] on input "e." at bounding box center [554, 262] width 1 height 4
radio input "true"
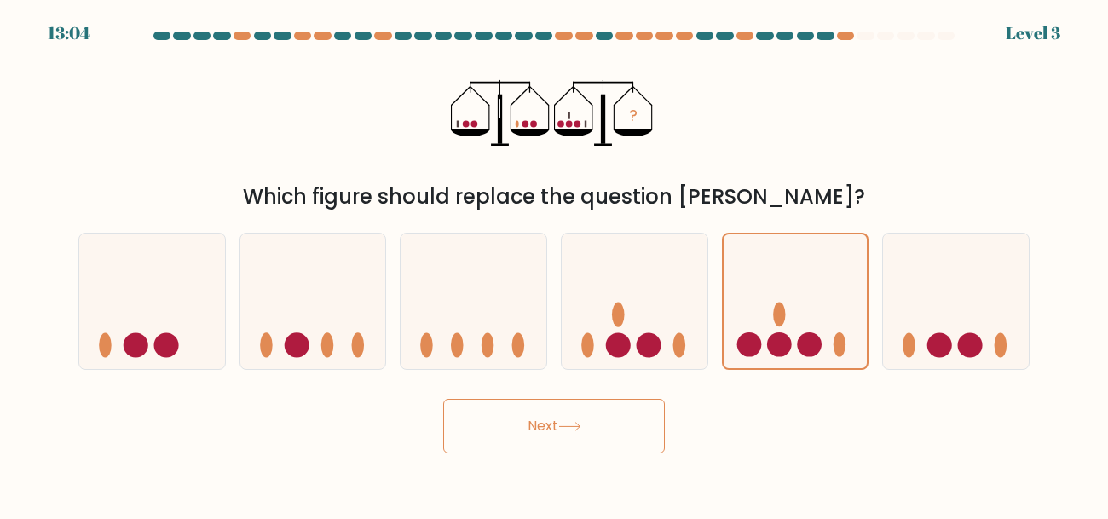
click at [579, 442] on button "Next" at bounding box center [554, 426] width 222 height 55
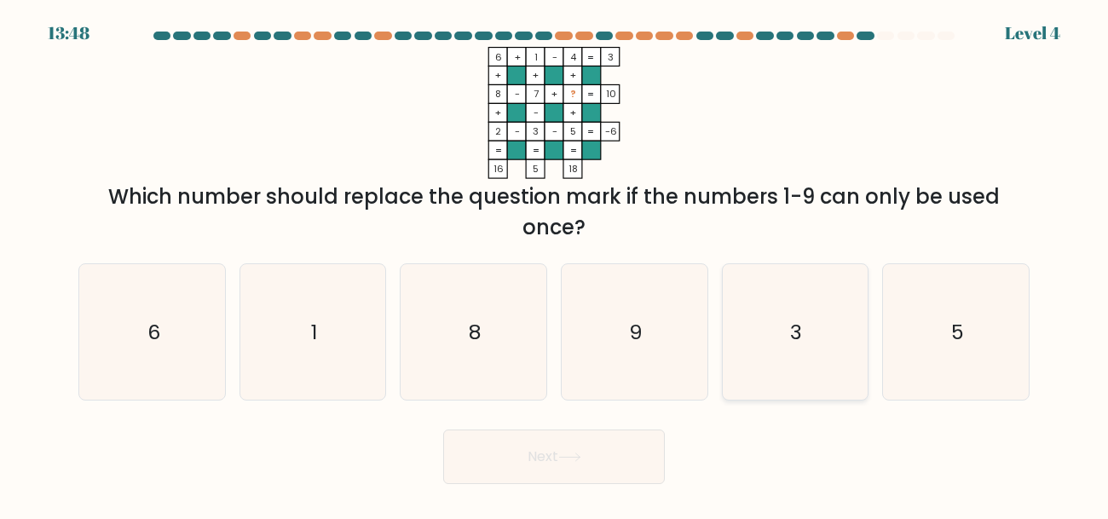
click at [783, 328] on icon "3" at bounding box center [795, 332] width 136 height 136
click at [555, 264] on input "e. 3" at bounding box center [554, 262] width 1 height 4
radio input "true"
click at [608, 450] on button "Next" at bounding box center [554, 457] width 222 height 55
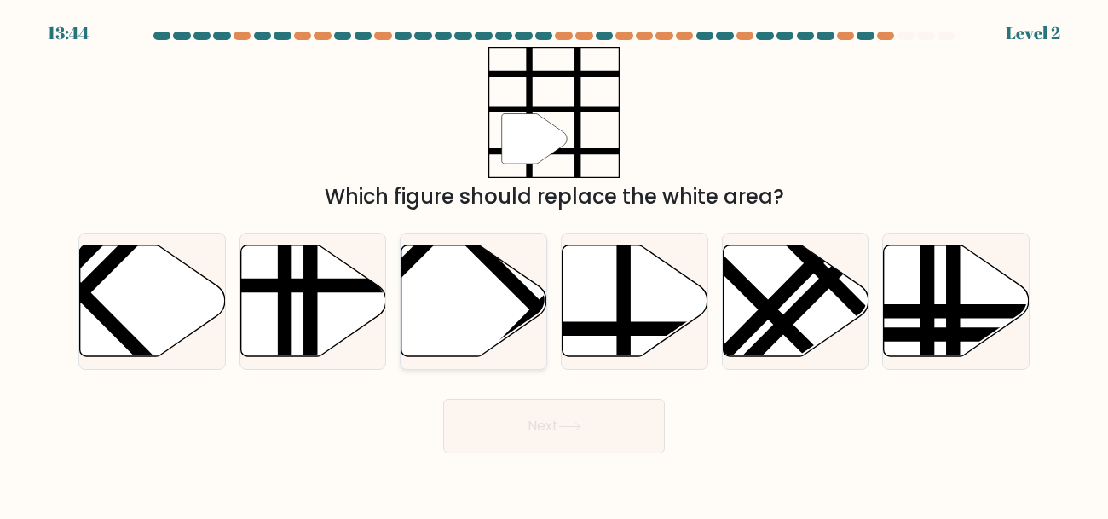
click at [533, 353] on line at bounding box center [579, 300] width 159 height 161
click at [554, 264] on input "c." at bounding box center [554, 262] width 1 height 4
radio input "true"
click at [581, 429] on icon at bounding box center [569, 426] width 23 height 9
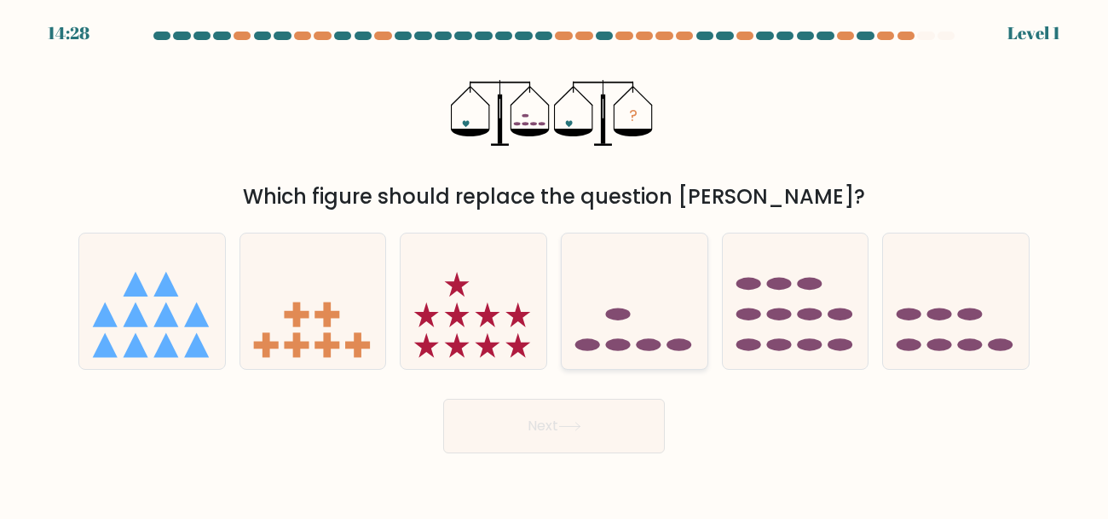
click at [661, 331] on icon at bounding box center [635, 301] width 146 height 120
click at [555, 264] on input "d." at bounding box center [554, 262] width 1 height 4
radio input "true"
click at [630, 416] on button "Next" at bounding box center [554, 426] width 222 height 55
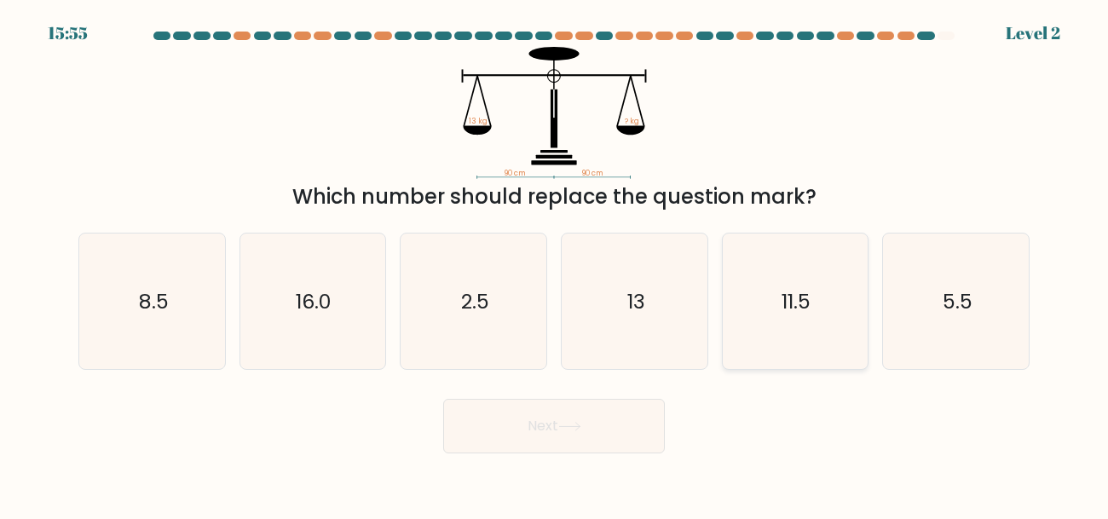
click at [794, 318] on icon "11.5" at bounding box center [795, 302] width 136 height 136
click at [555, 264] on input "e. 11.5" at bounding box center [554, 262] width 1 height 4
radio input "true"
click at [588, 451] on button "Next" at bounding box center [554, 426] width 222 height 55
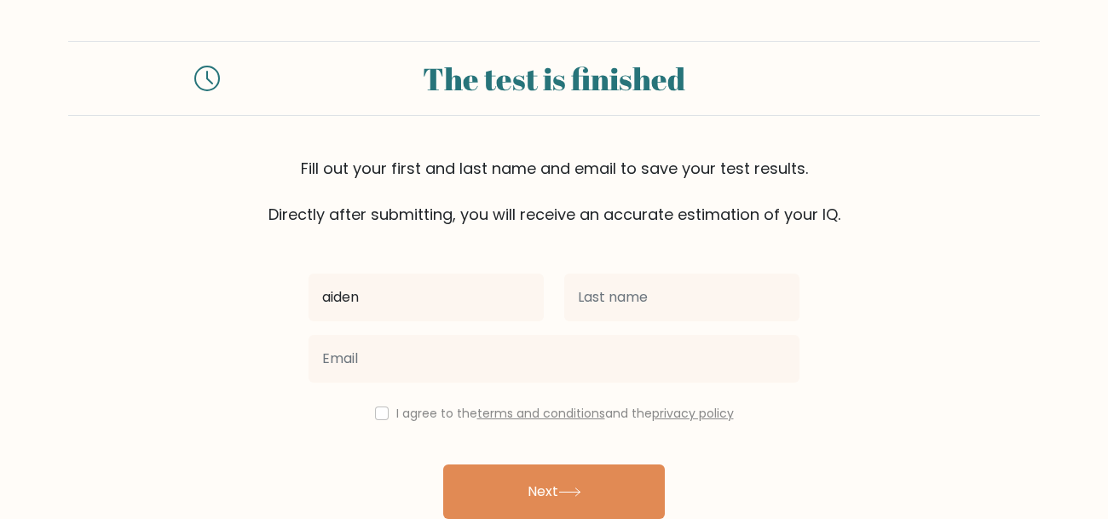
type input "aiden"
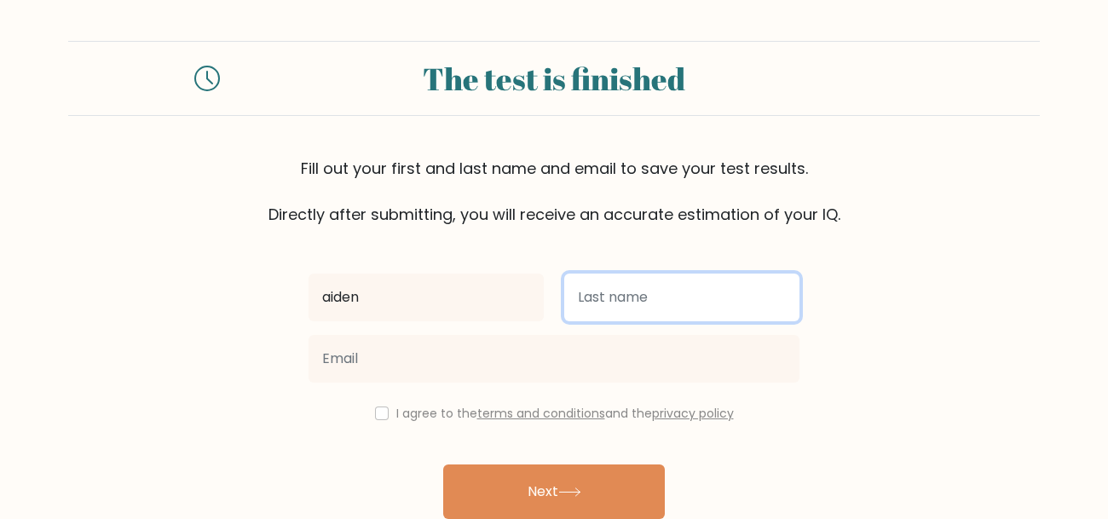
click at [700, 312] on input "text" at bounding box center [681, 298] width 235 height 48
type input "[PERSON_NAME]"
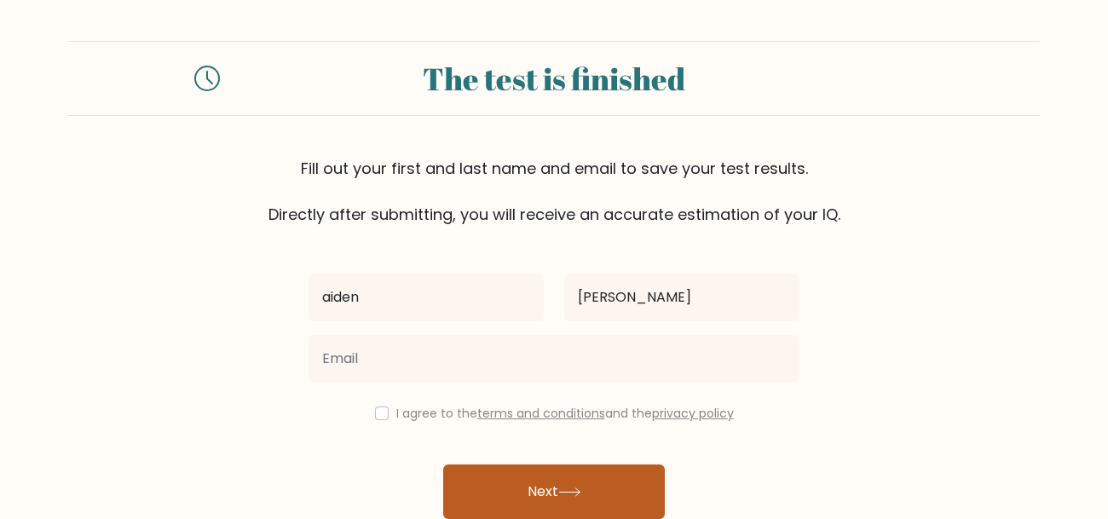
click at [561, 489] on button "Next" at bounding box center [554, 492] width 222 height 55
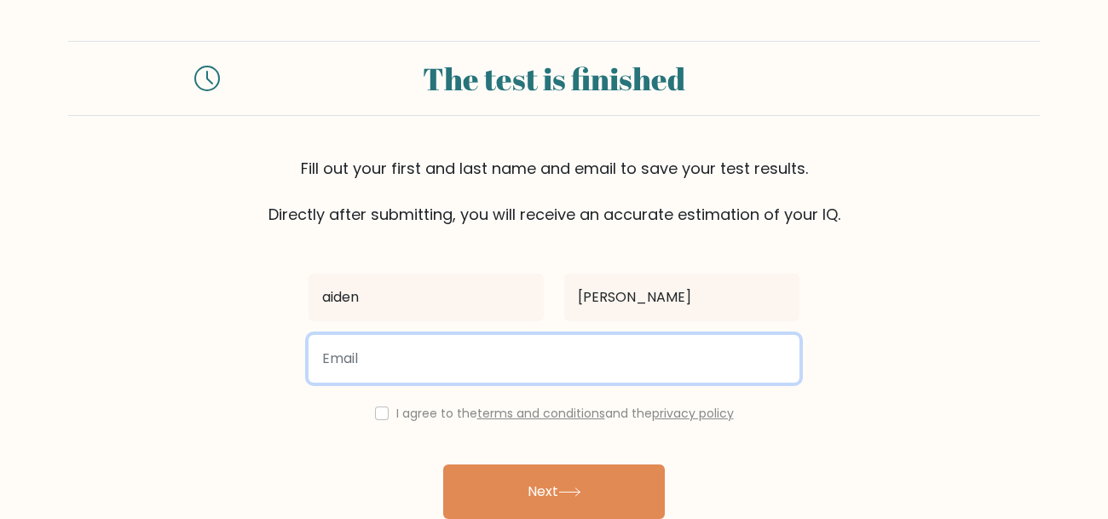
click at [534, 370] on input "email" at bounding box center [554, 359] width 491 height 48
type input "aiden.bur29@elkinsdistrict.org"
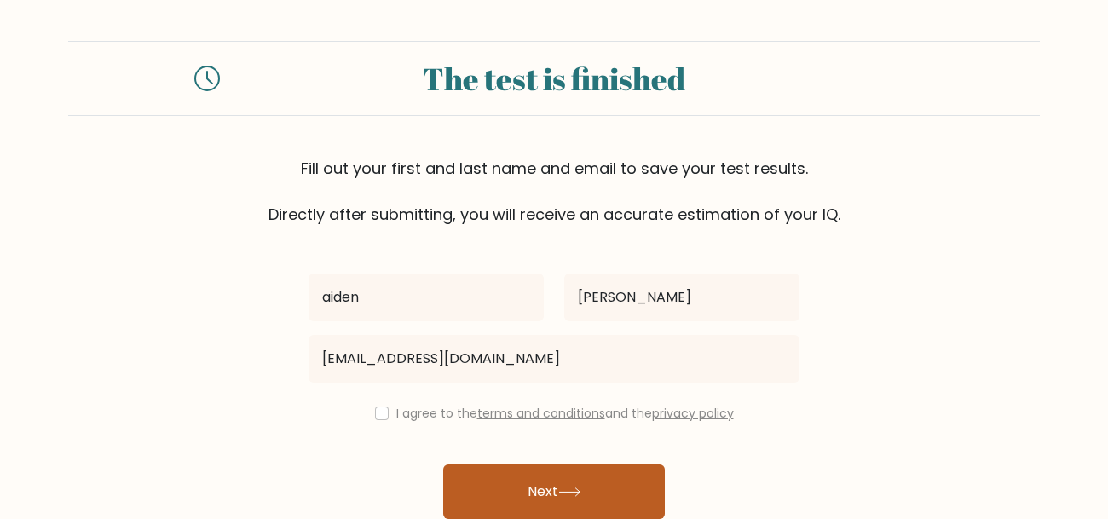
click at [517, 477] on button "Next" at bounding box center [554, 492] width 222 height 55
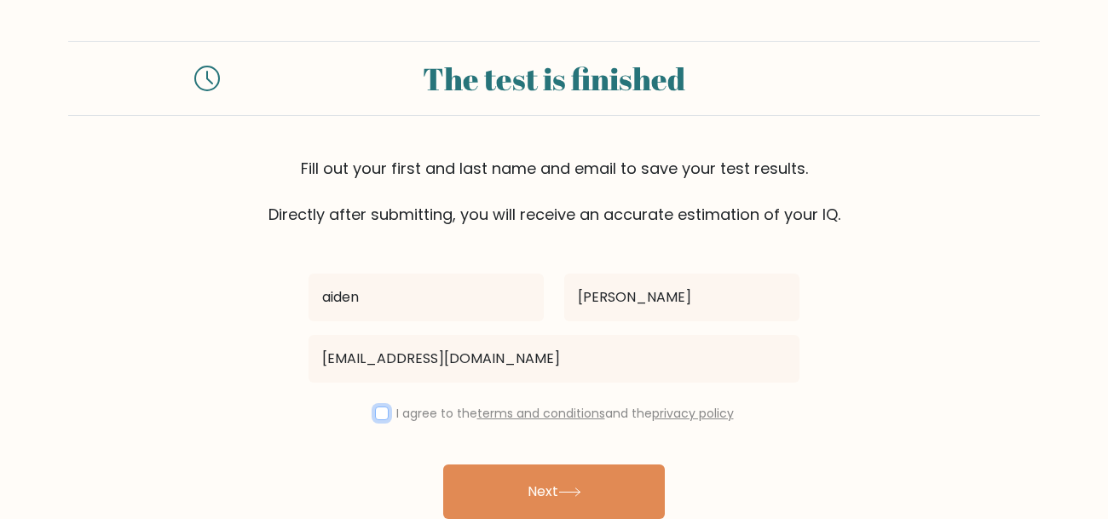
click at [378, 409] on input "checkbox" at bounding box center [382, 414] width 14 height 14
checkbox input "true"
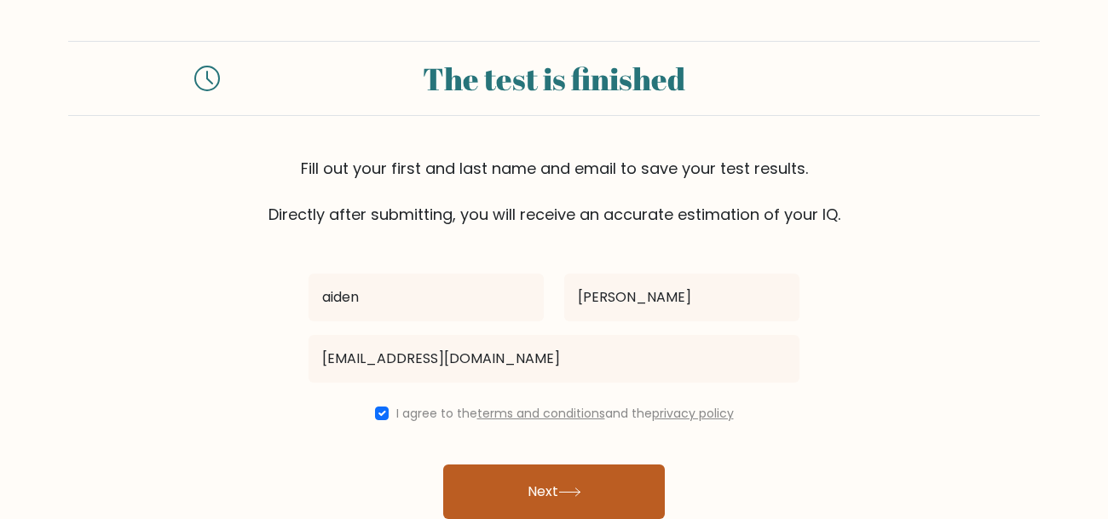
click at [493, 476] on button "Next" at bounding box center [554, 492] width 222 height 55
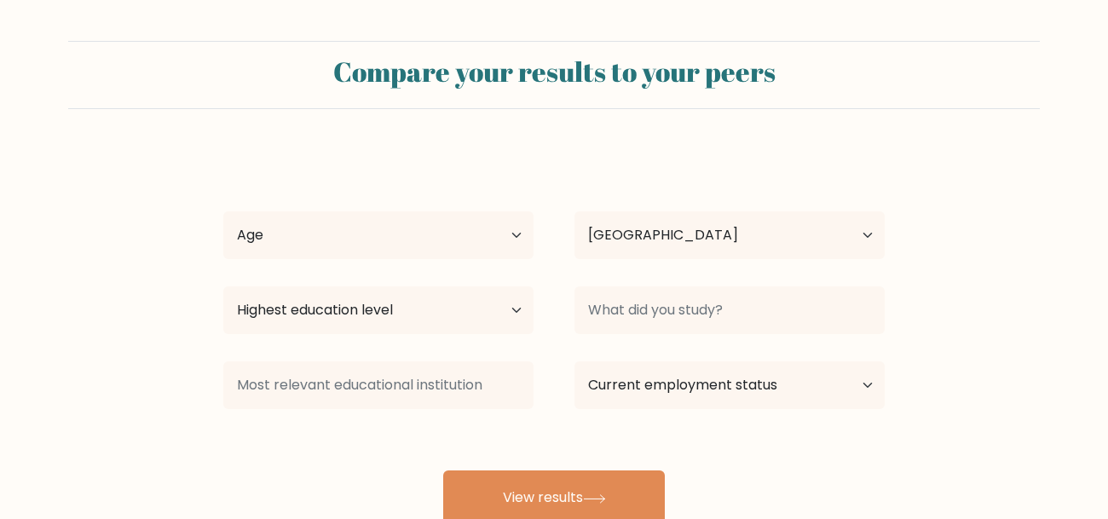
select select "US"
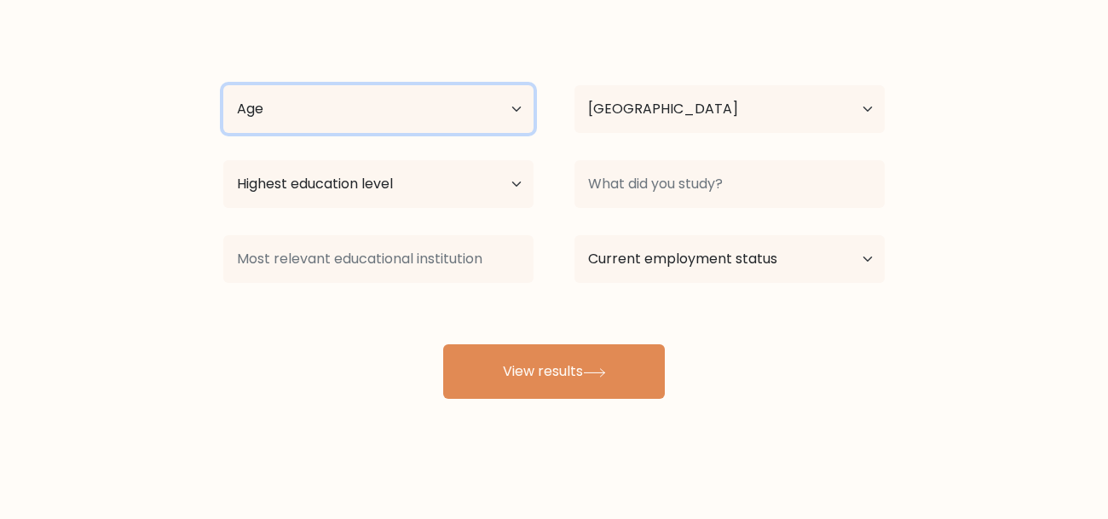
click at [445, 93] on select "Age Under [DEMOGRAPHIC_DATA] [DEMOGRAPHIC_DATA] [DEMOGRAPHIC_DATA] [DEMOGRAPHIC…" at bounding box center [378, 109] width 310 height 48
select select "min_18"
click at [223, 85] on select "Age Under [DEMOGRAPHIC_DATA] [DEMOGRAPHIC_DATA] [DEMOGRAPHIC_DATA] [DEMOGRAPHIC…" at bounding box center [378, 109] width 310 height 48
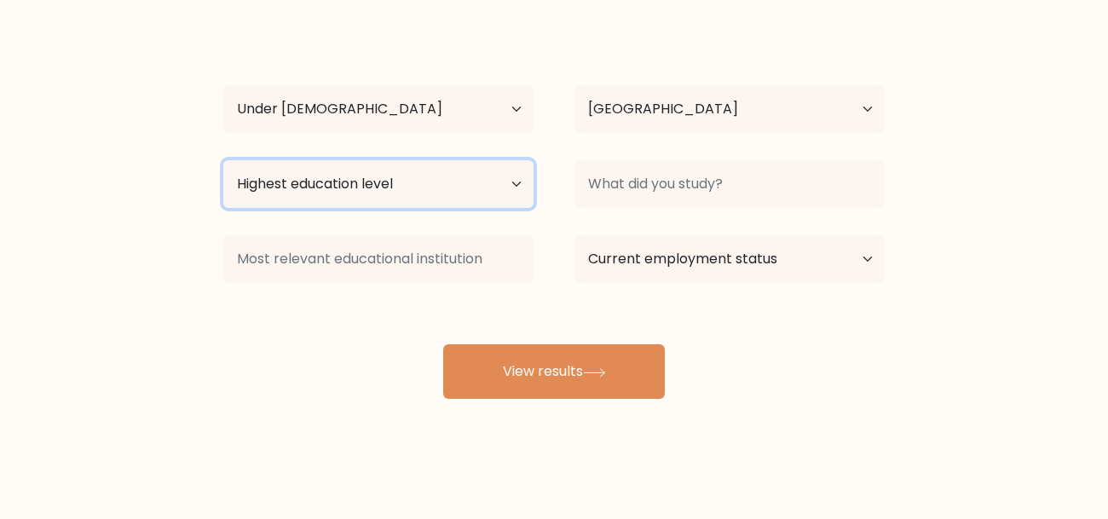
click at [416, 191] on select "Highest education level No schooling Primary Lower Secondary Upper Secondary Oc…" at bounding box center [378, 184] width 310 height 48
